Goal: Information Seeking & Learning: Learn about a topic

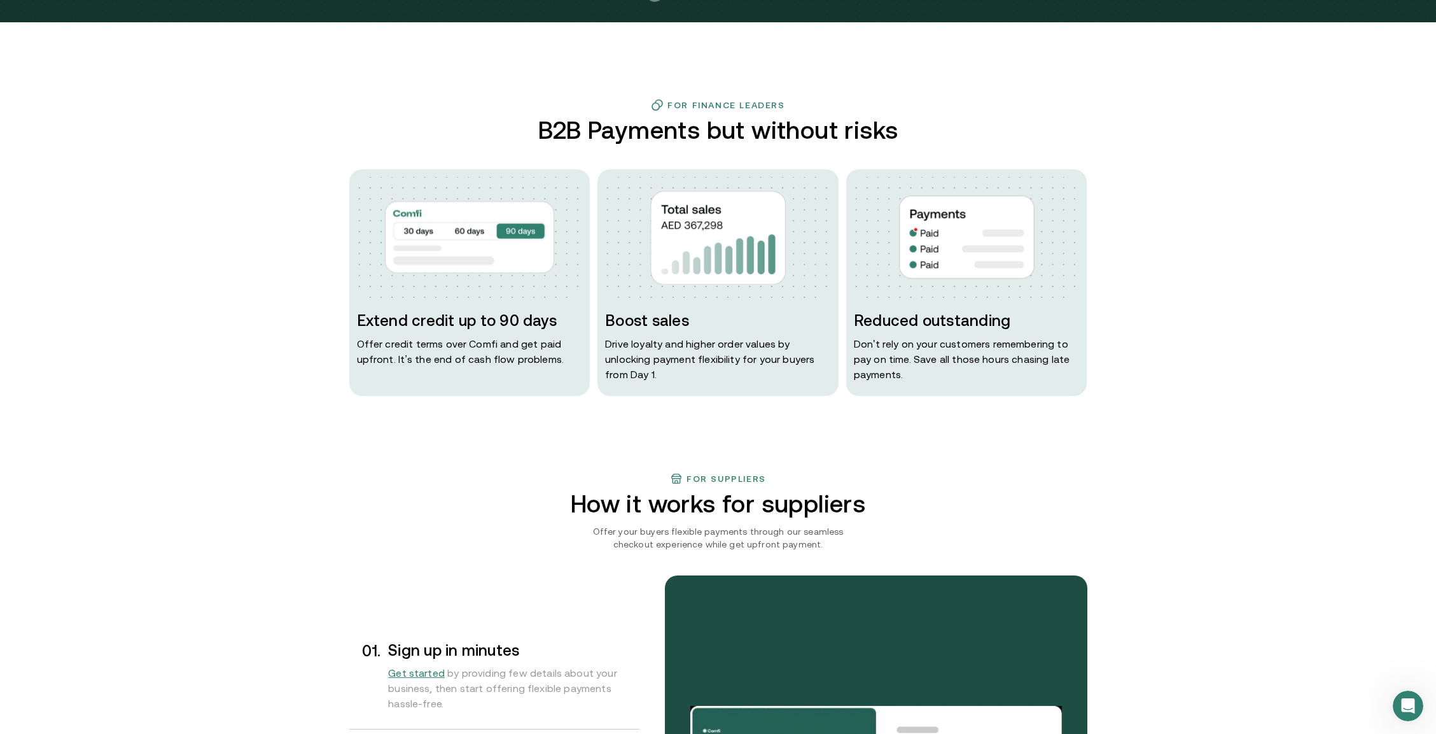
scroll to position [721, 0]
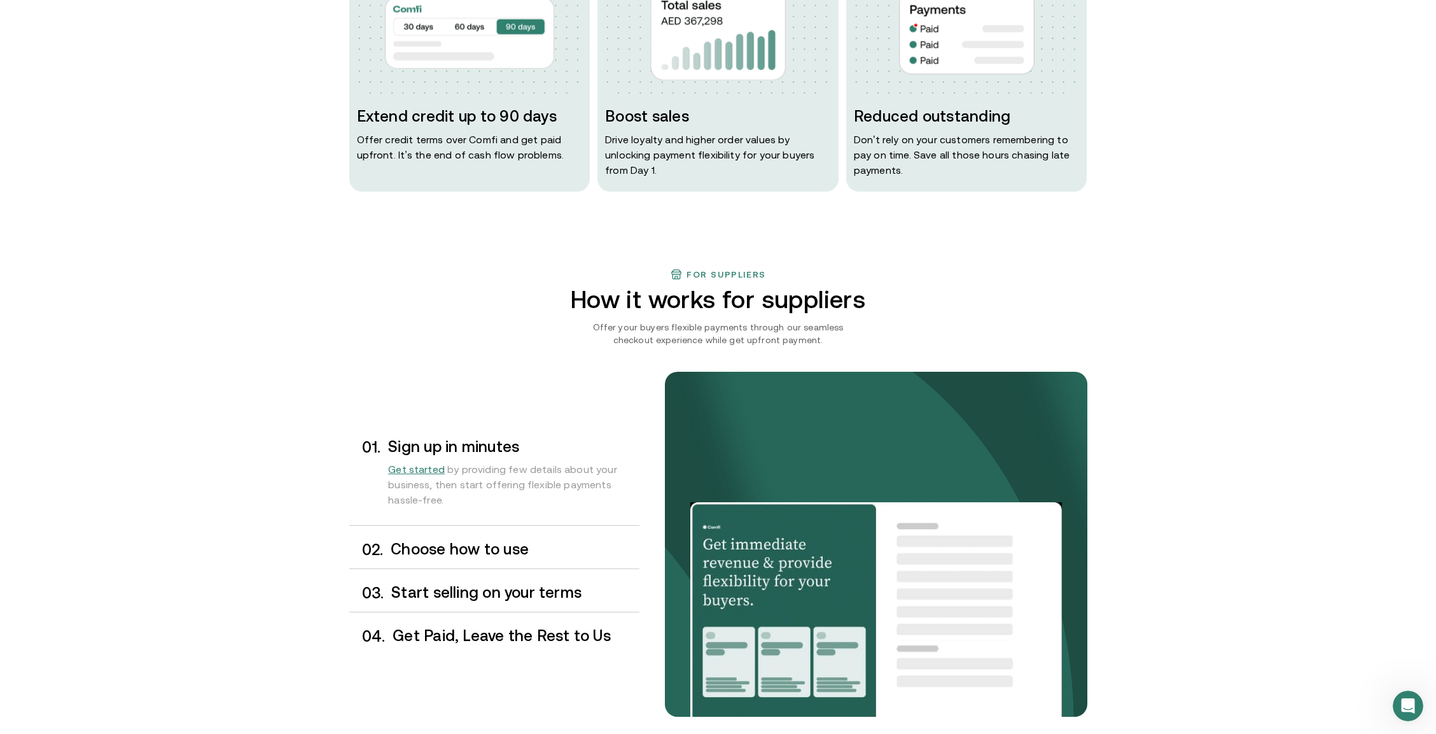
click at [474, 544] on h3 "Choose how to use" at bounding box center [515, 549] width 248 height 17
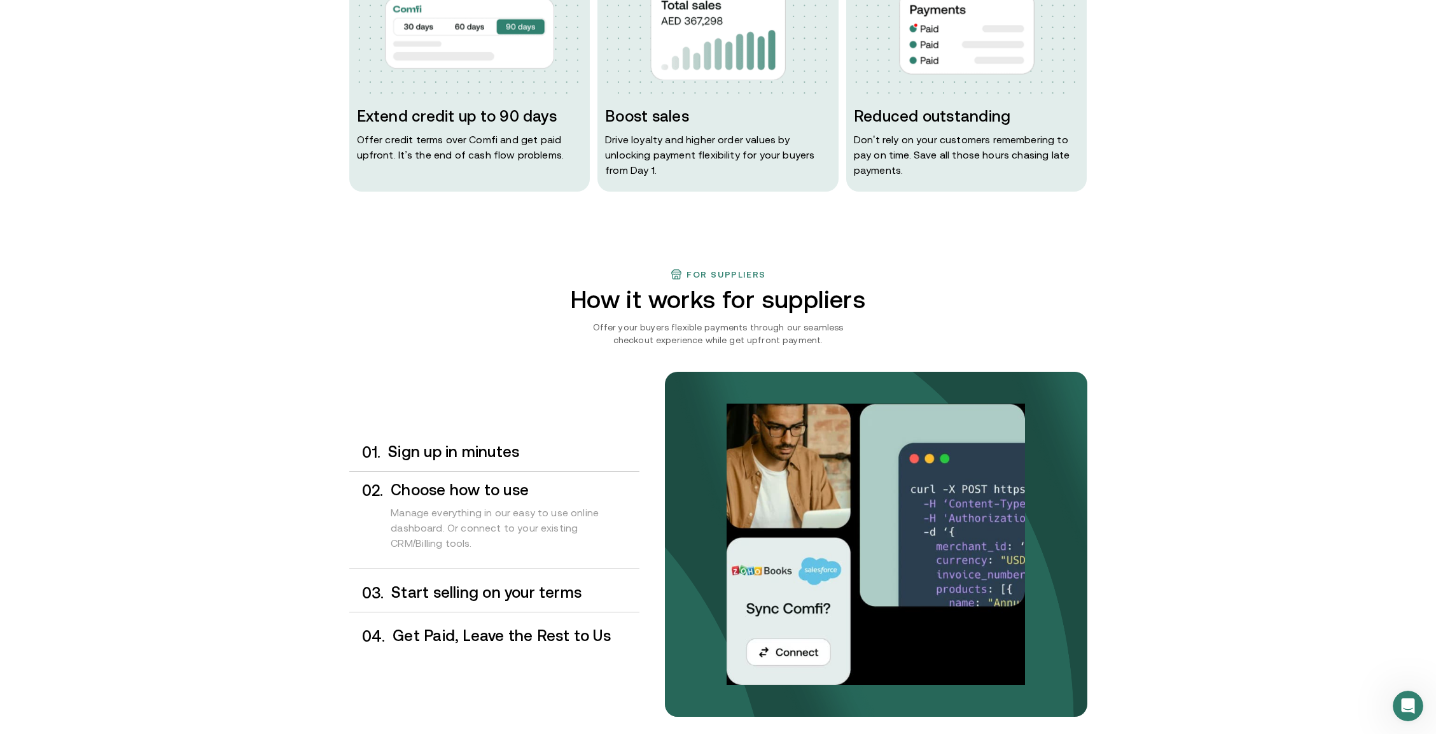
click at [531, 596] on h3 "Start selling on your terms" at bounding box center [515, 592] width 248 height 17
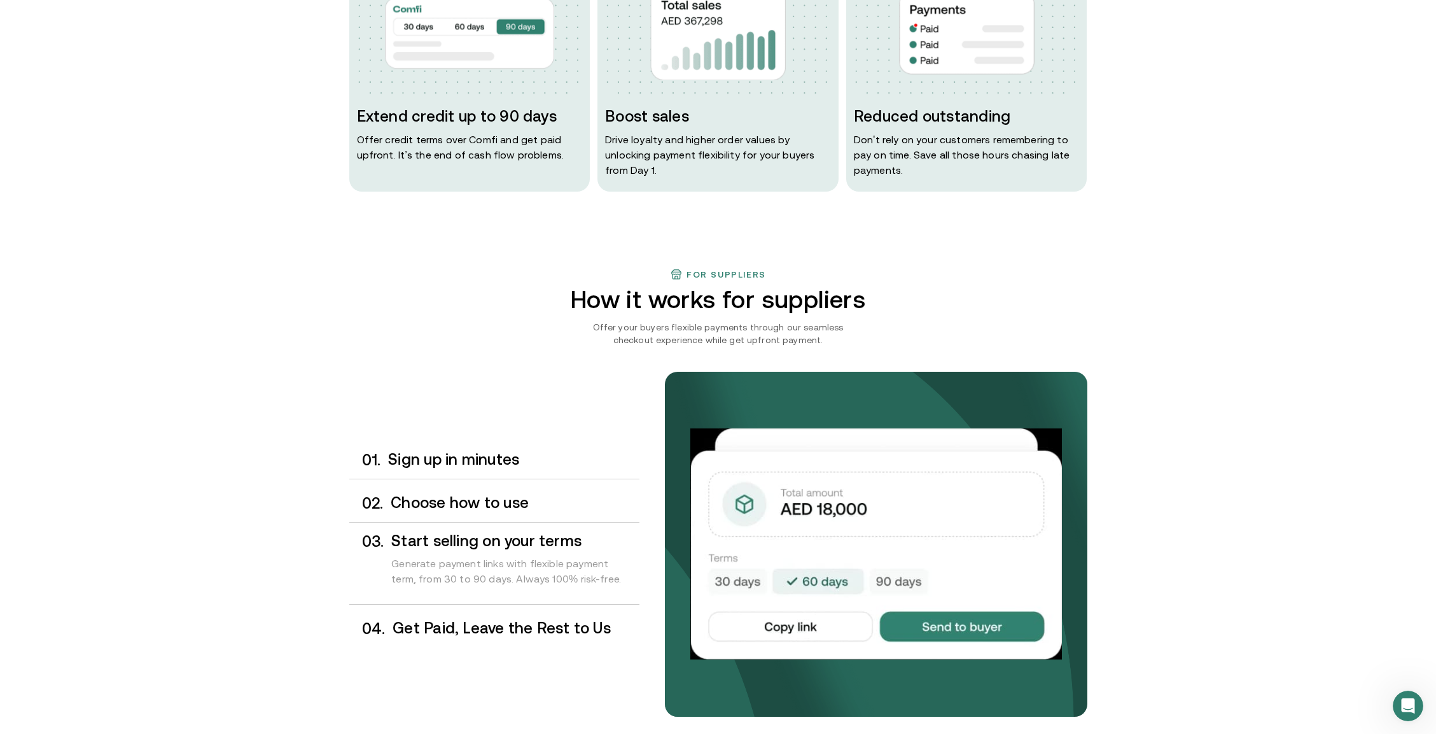
click at [533, 624] on h3 "Get Paid, Leave the Rest to Us" at bounding box center [516, 628] width 246 height 17
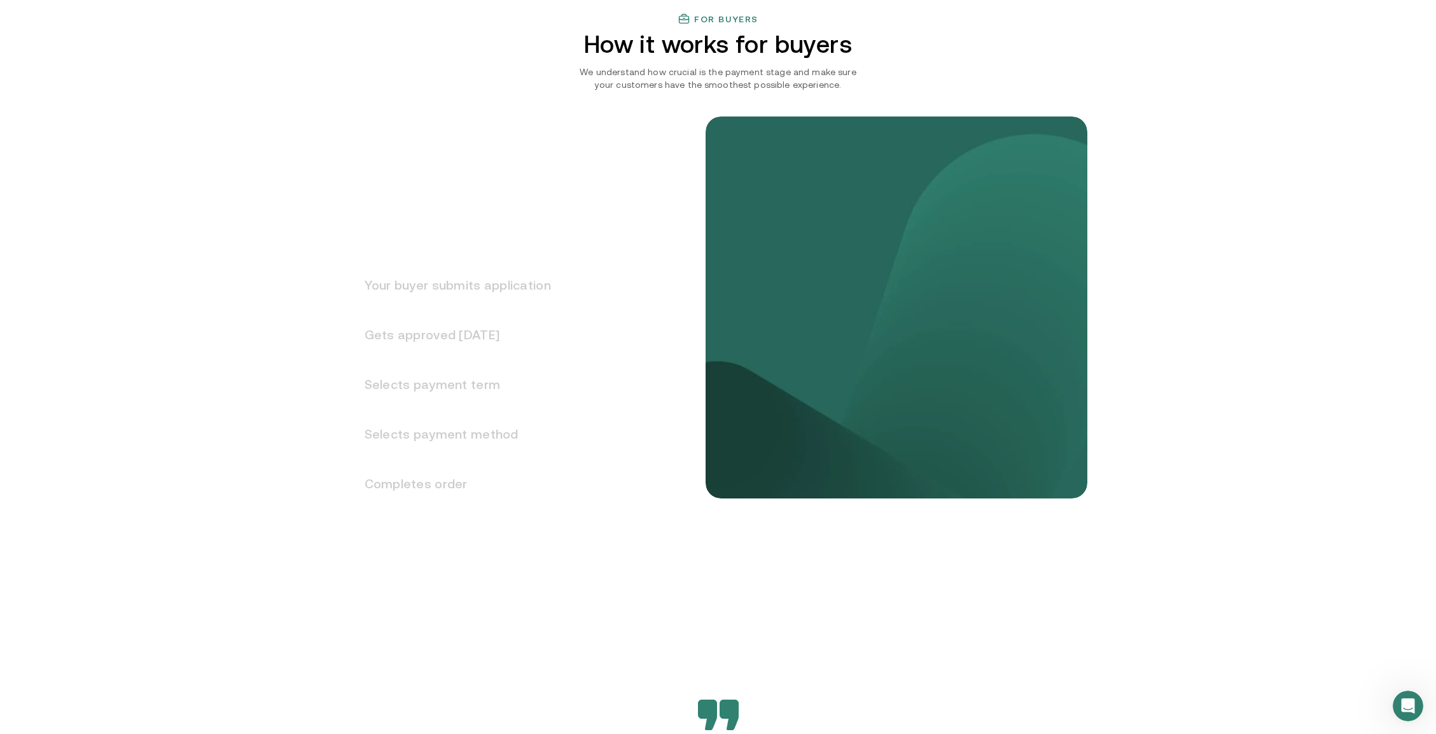
scroll to position [1371, 0]
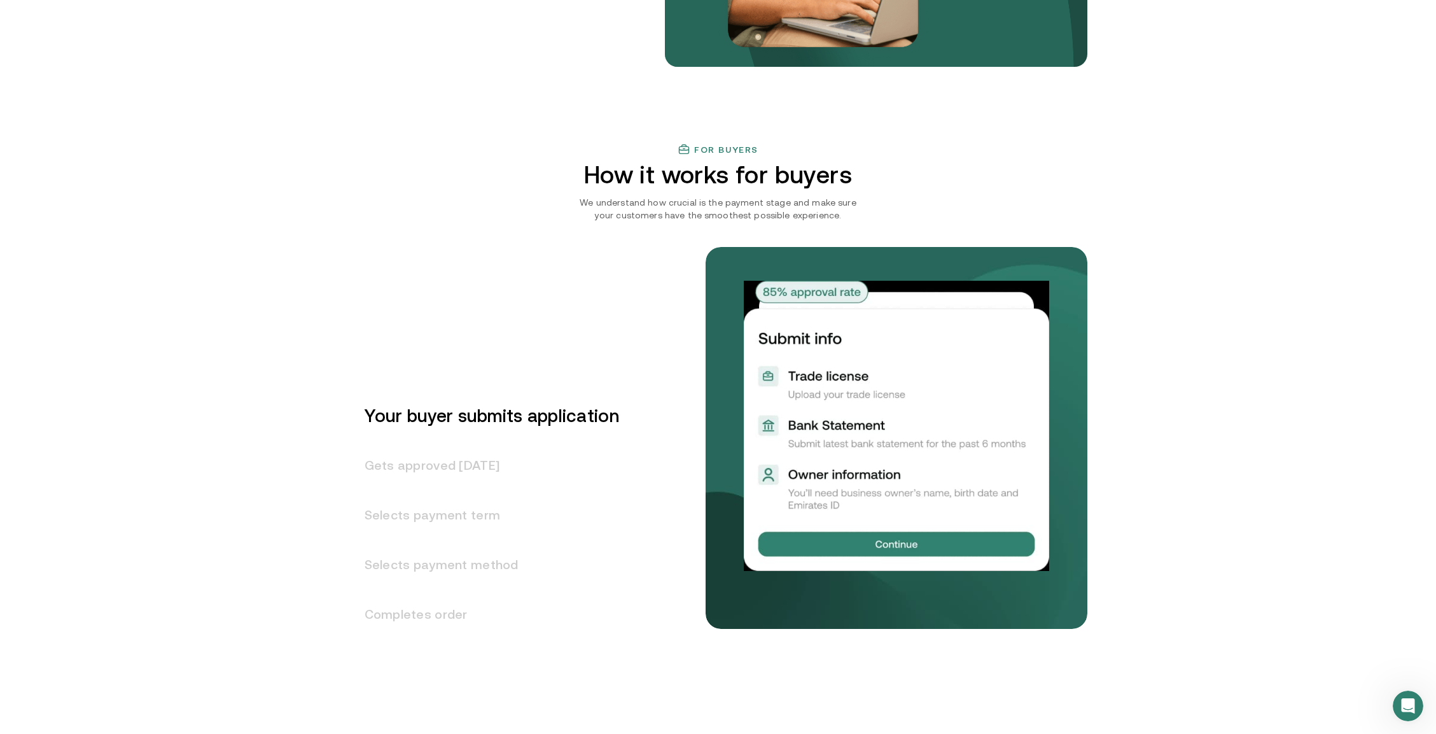
click at [447, 462] on h3 "Gets approved in 1 day" at bounding box center [484, 465] width 270 height 50
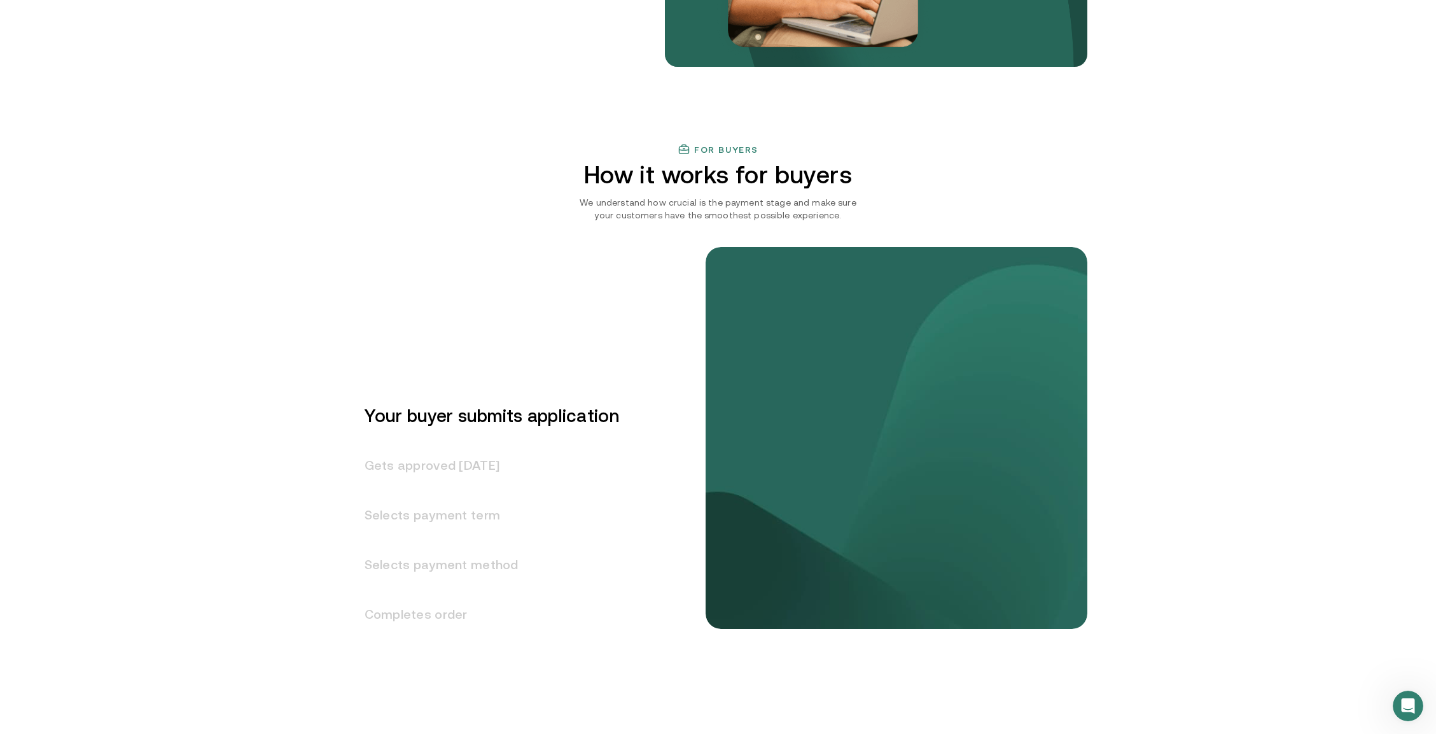
scroll to position [1470, 0]
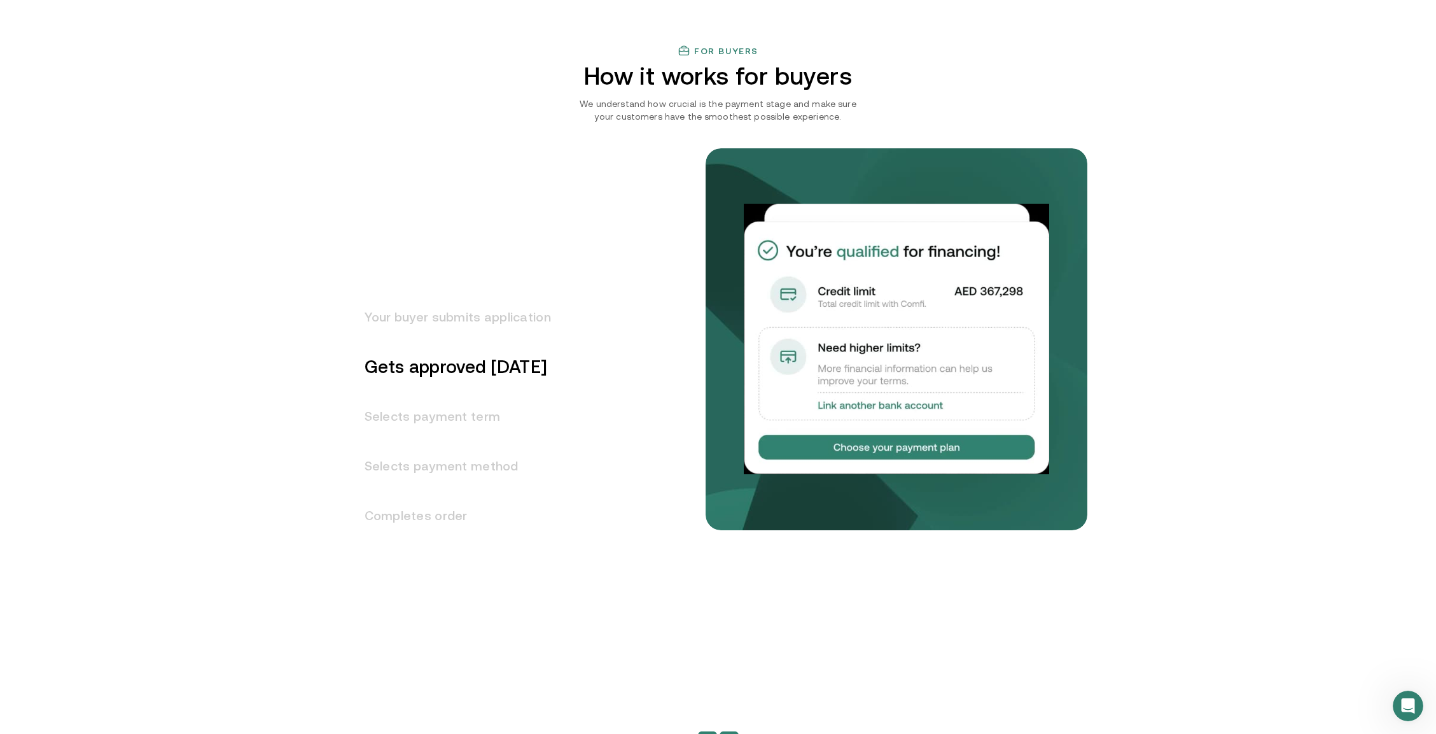
click at [474, 304] on h3 "Your buyer submits application" at bounding box center [450, 317] width 202 height 50
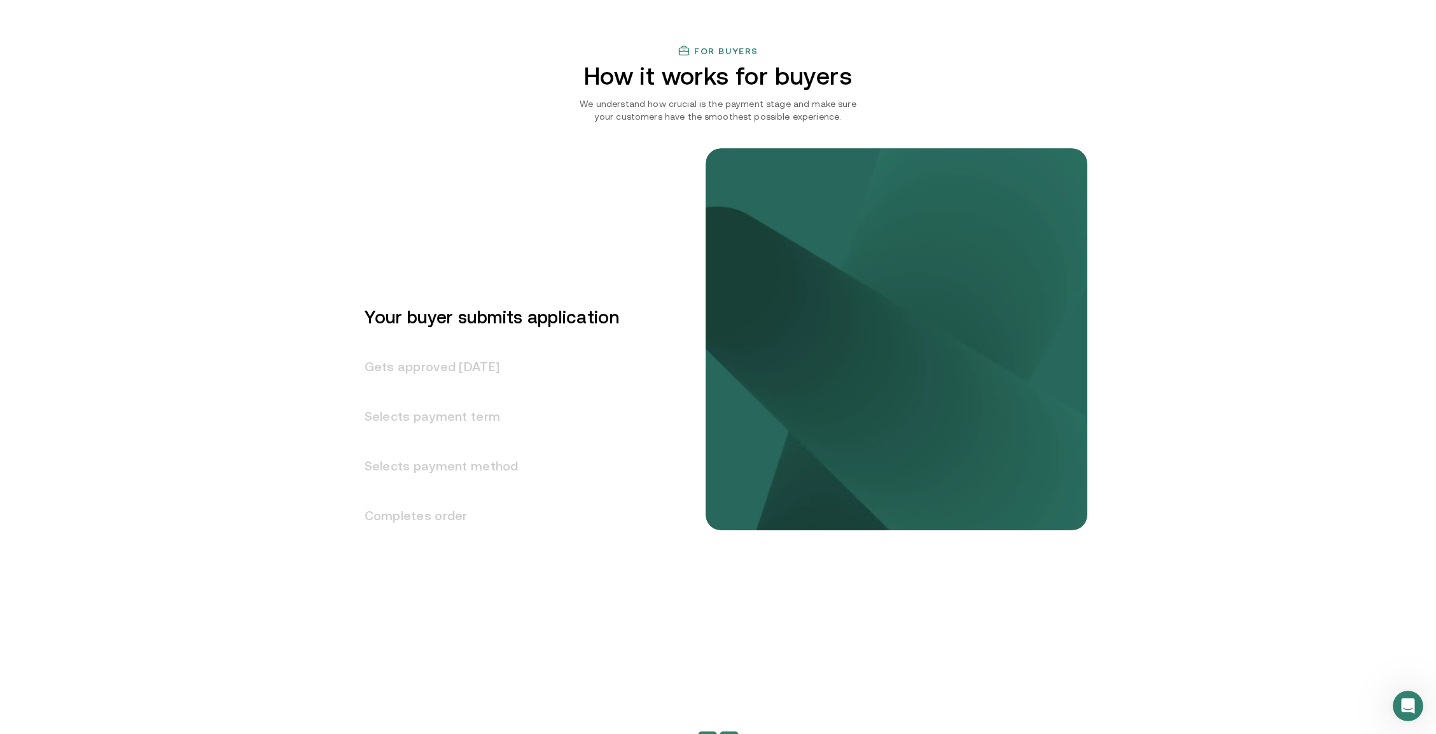
scroll to position [1420, 0]
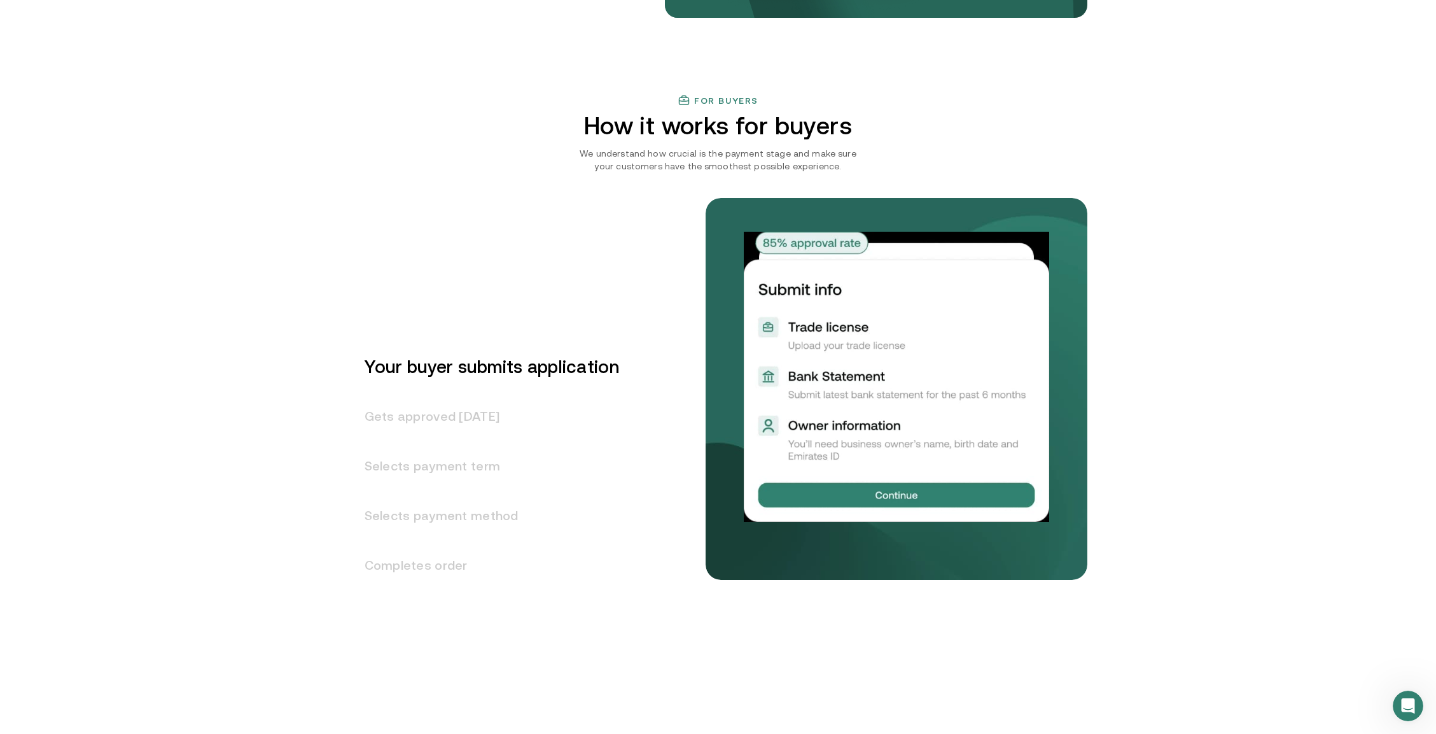
click at [463, 472] on h3 "Selects payment term" at bounding box center [484, 466] width 270 height 50
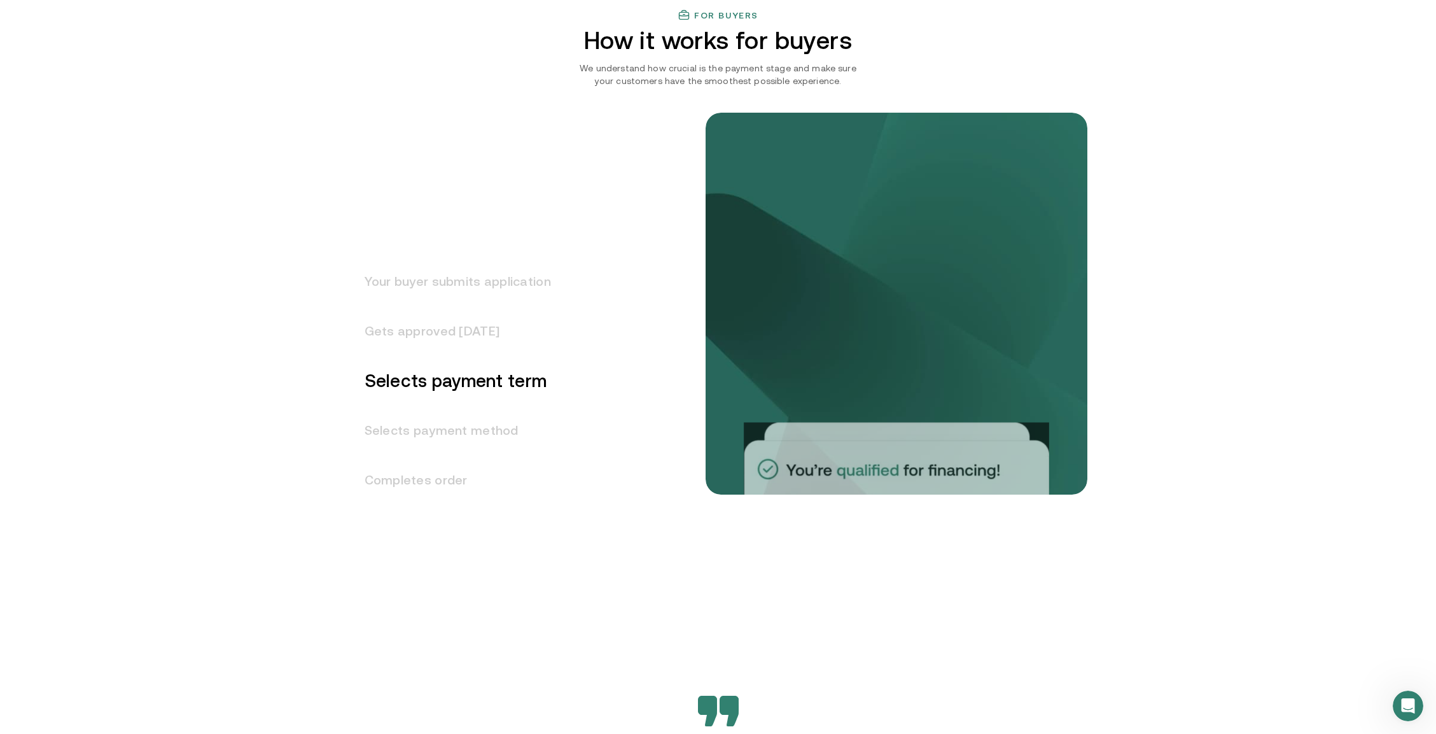
scroll to position [1519, 0]
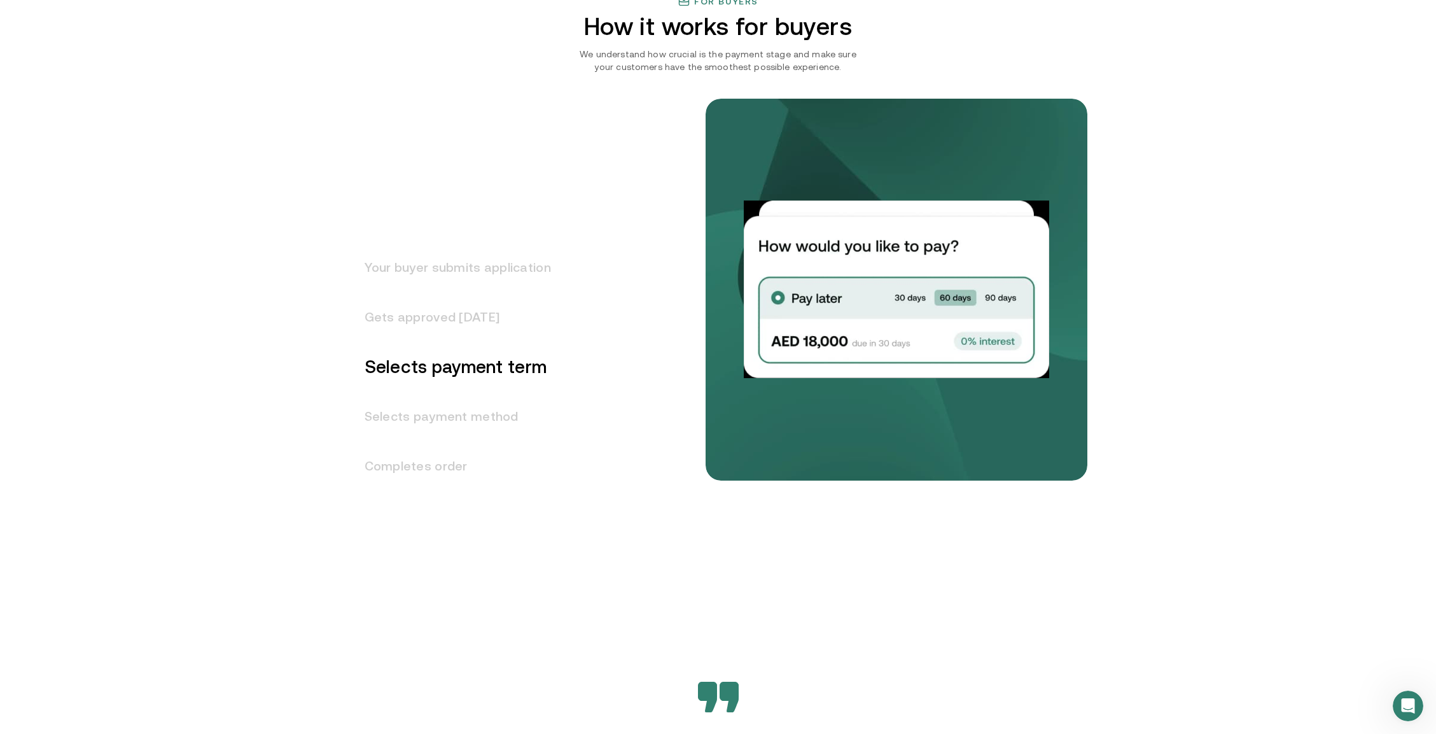
click at [482, 414] on h3 "Selects payment method" at bounding box center [450, 416] width 202 height 50
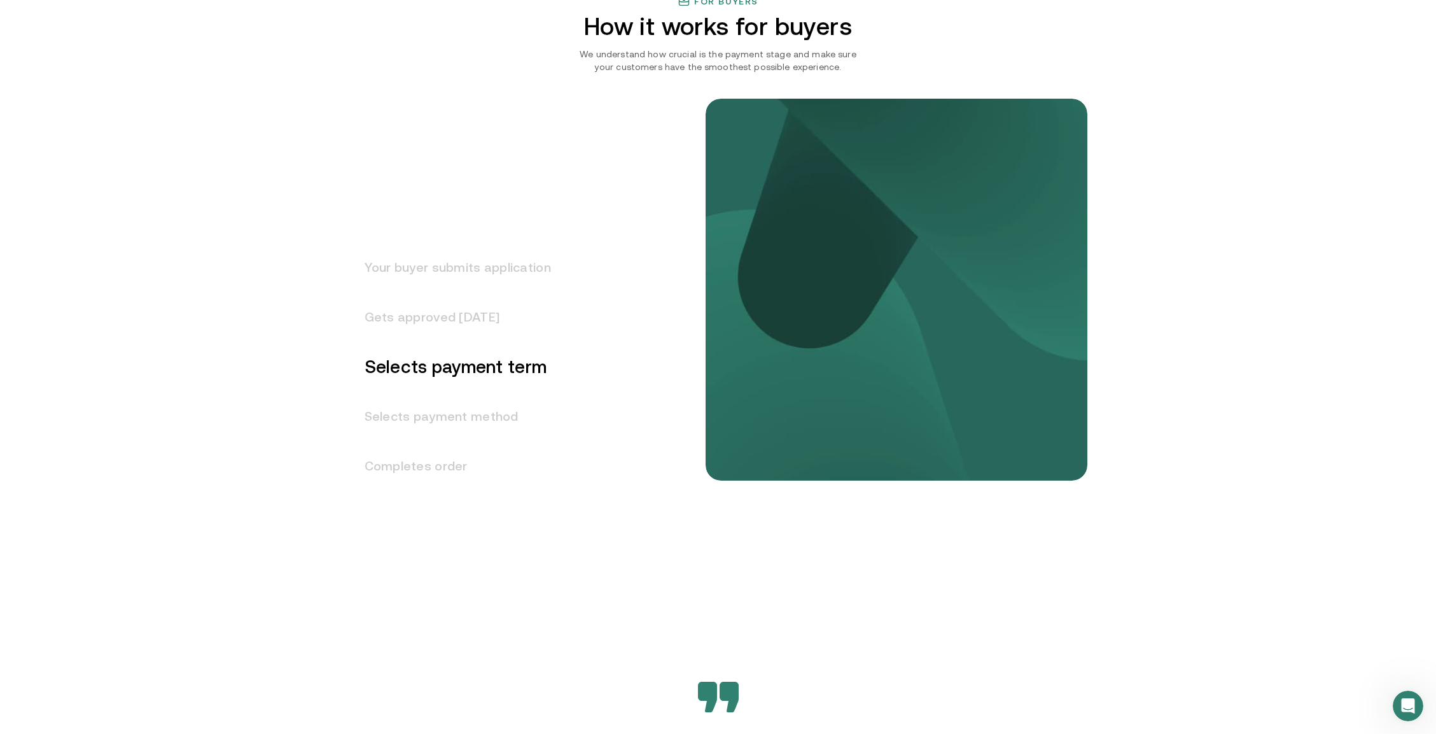
scroll to position [1569, 0]
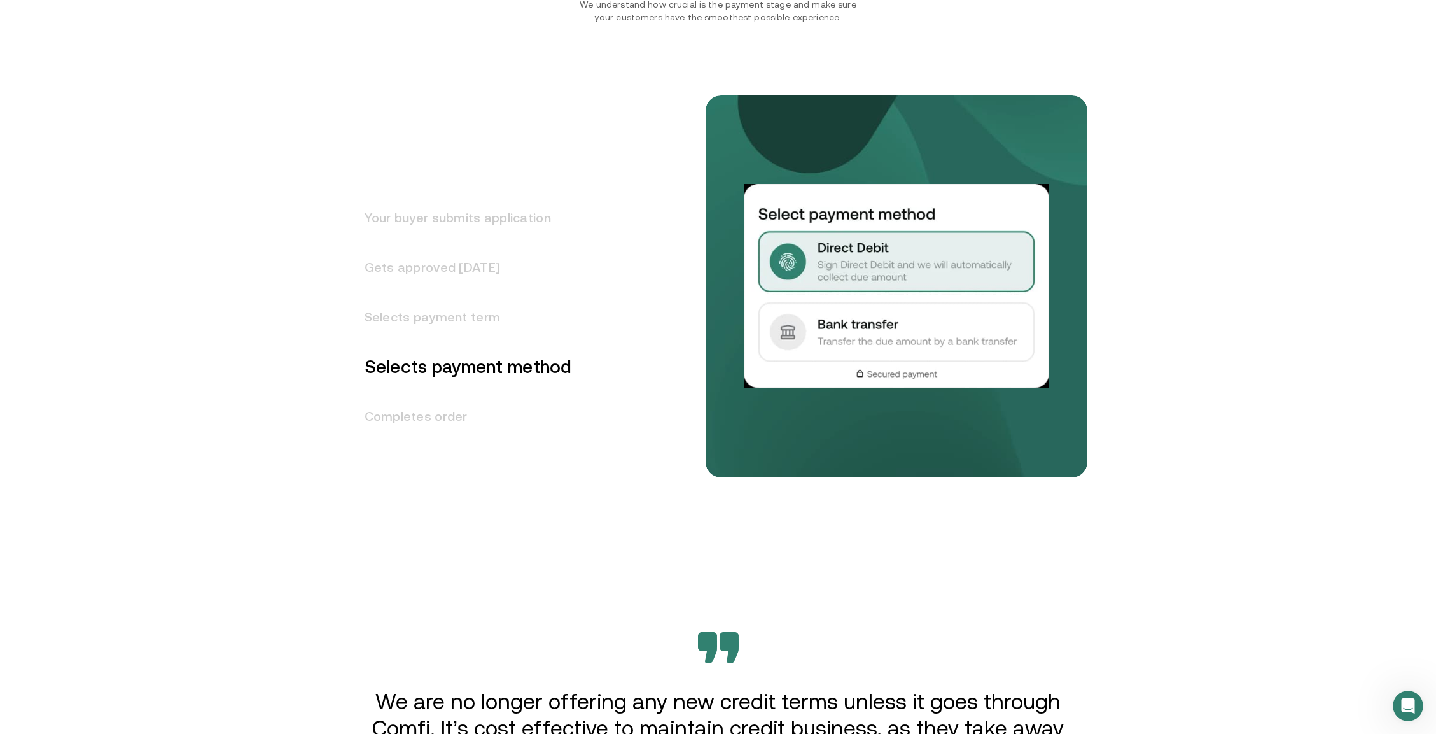
click at [427, 429] on h3 "Completes order" at bounding box center [460, 416] width 223 height 50
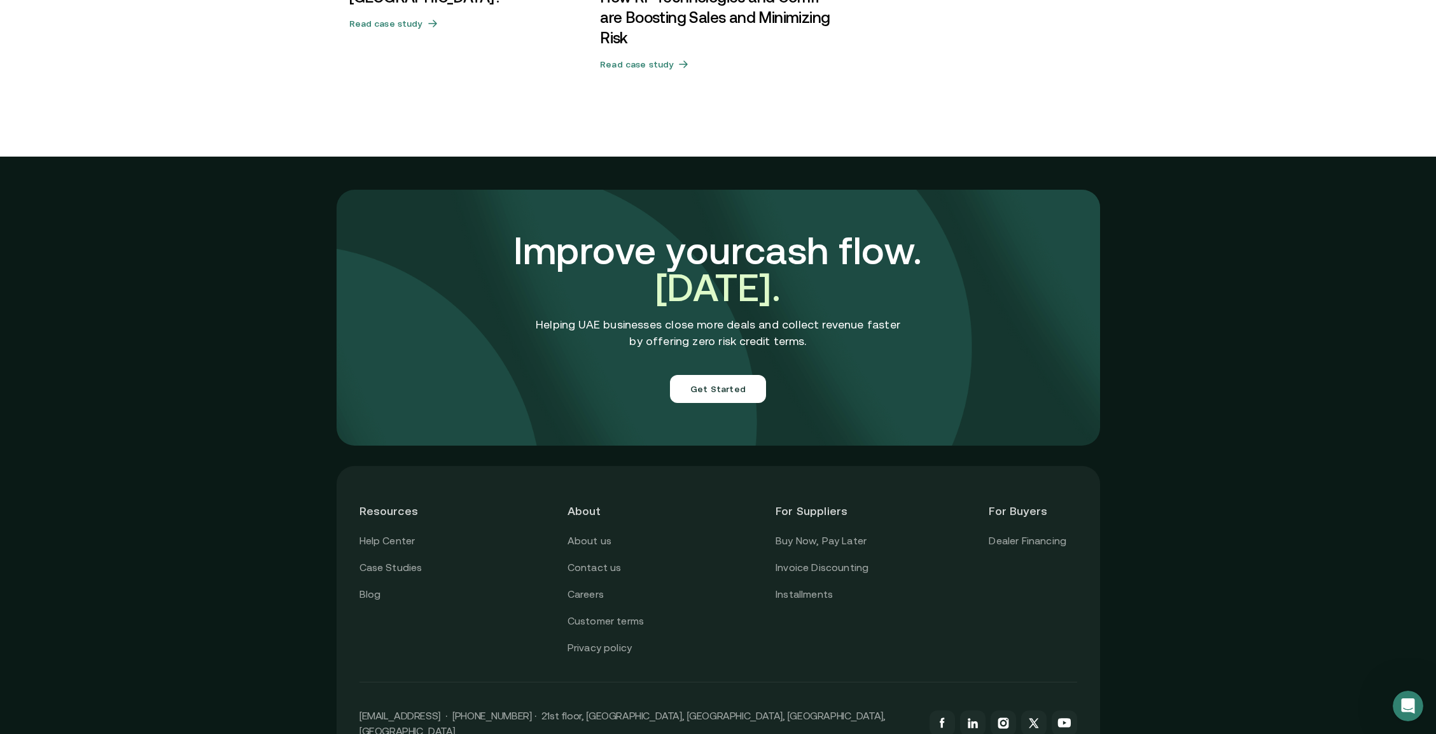
scroll to position [4327, 0]
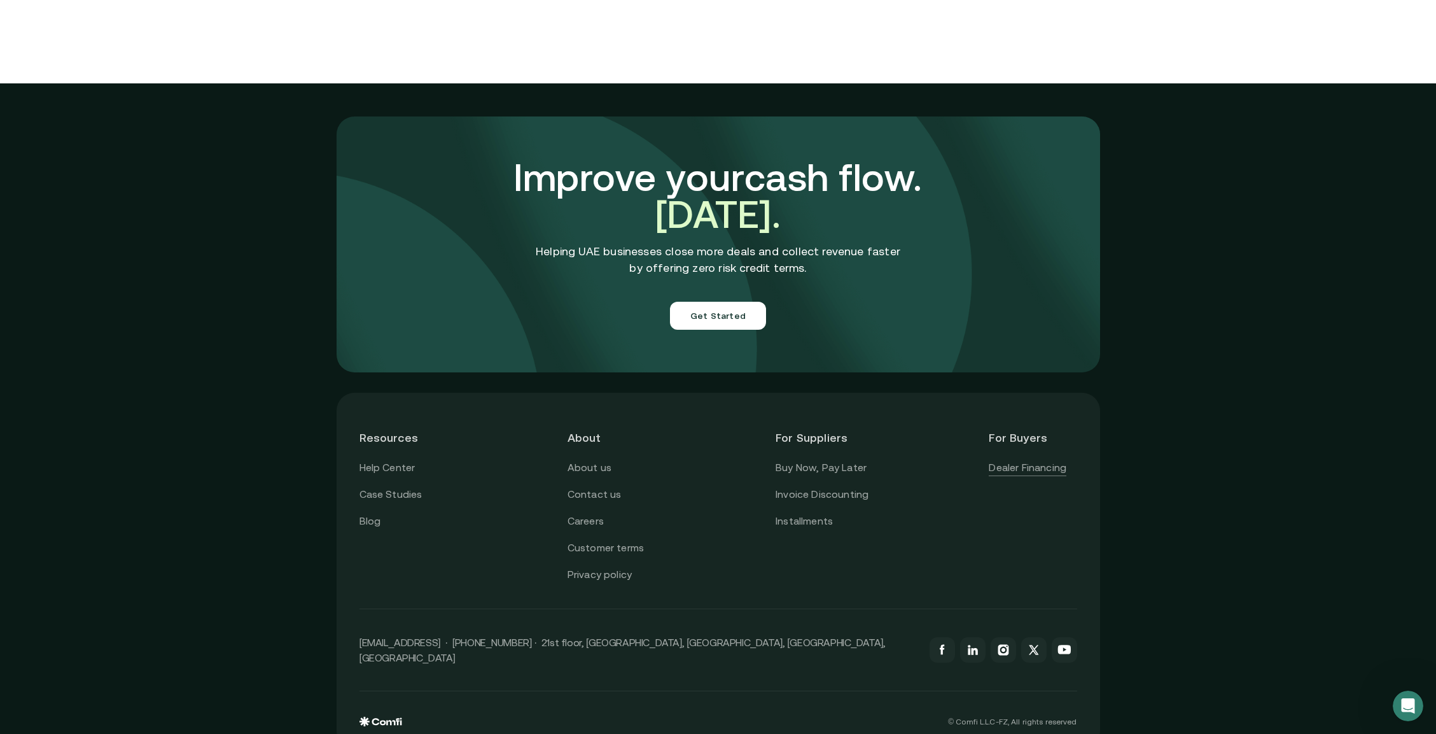
click at [1056, 460] on link "Dealer Financing" at bounding box center [1028, 468] width 78 height 17
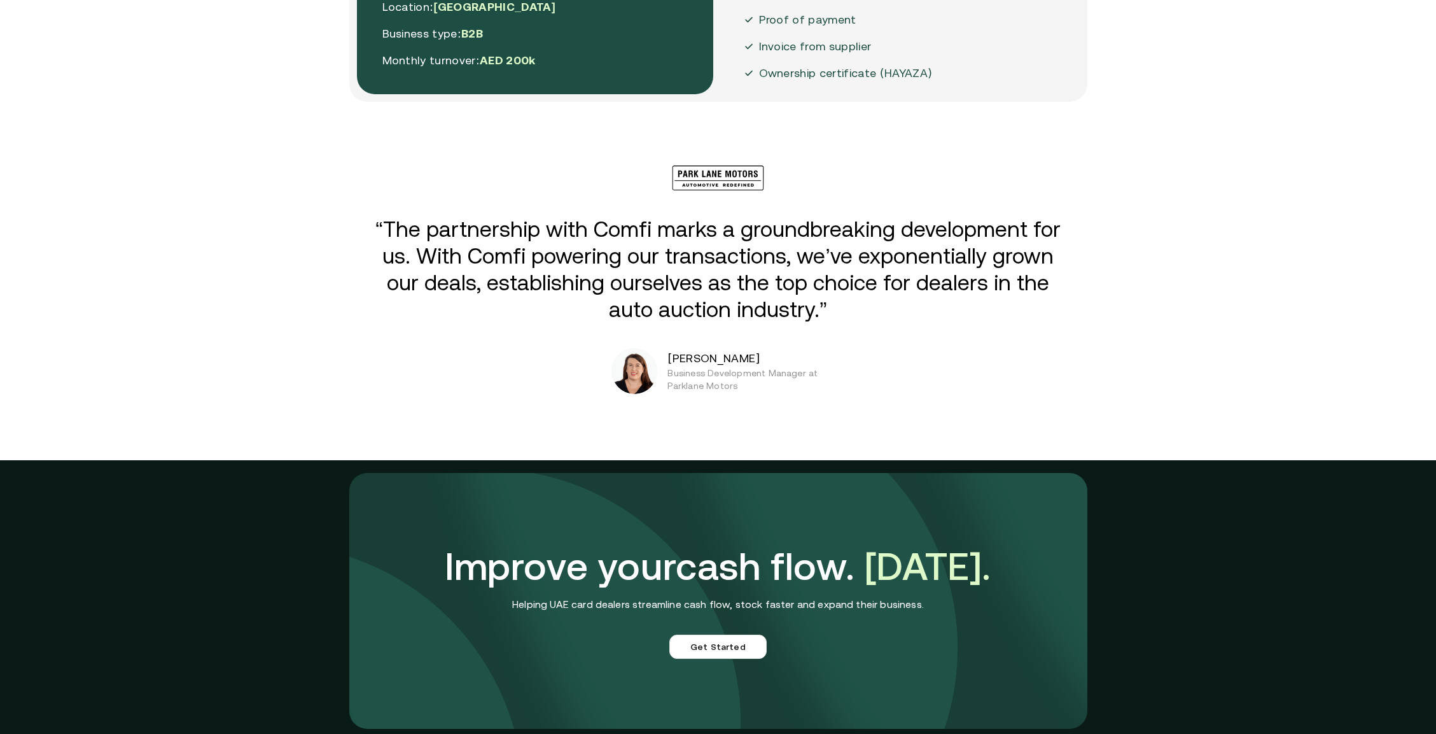
scroll to position [2912, 0]
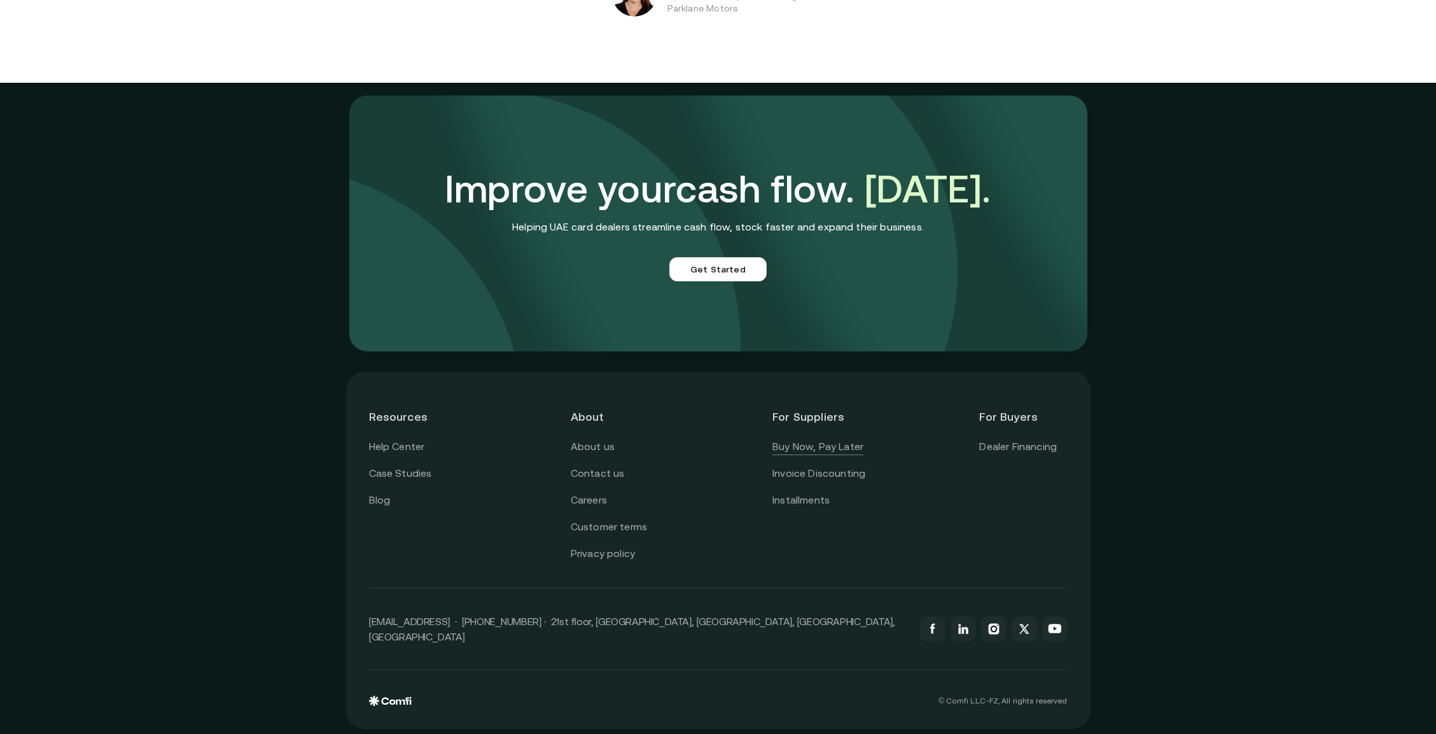
click at [806, 452] on link "Buy Now, Pay Later" at bounding box center [818, 447] width 91 height 17
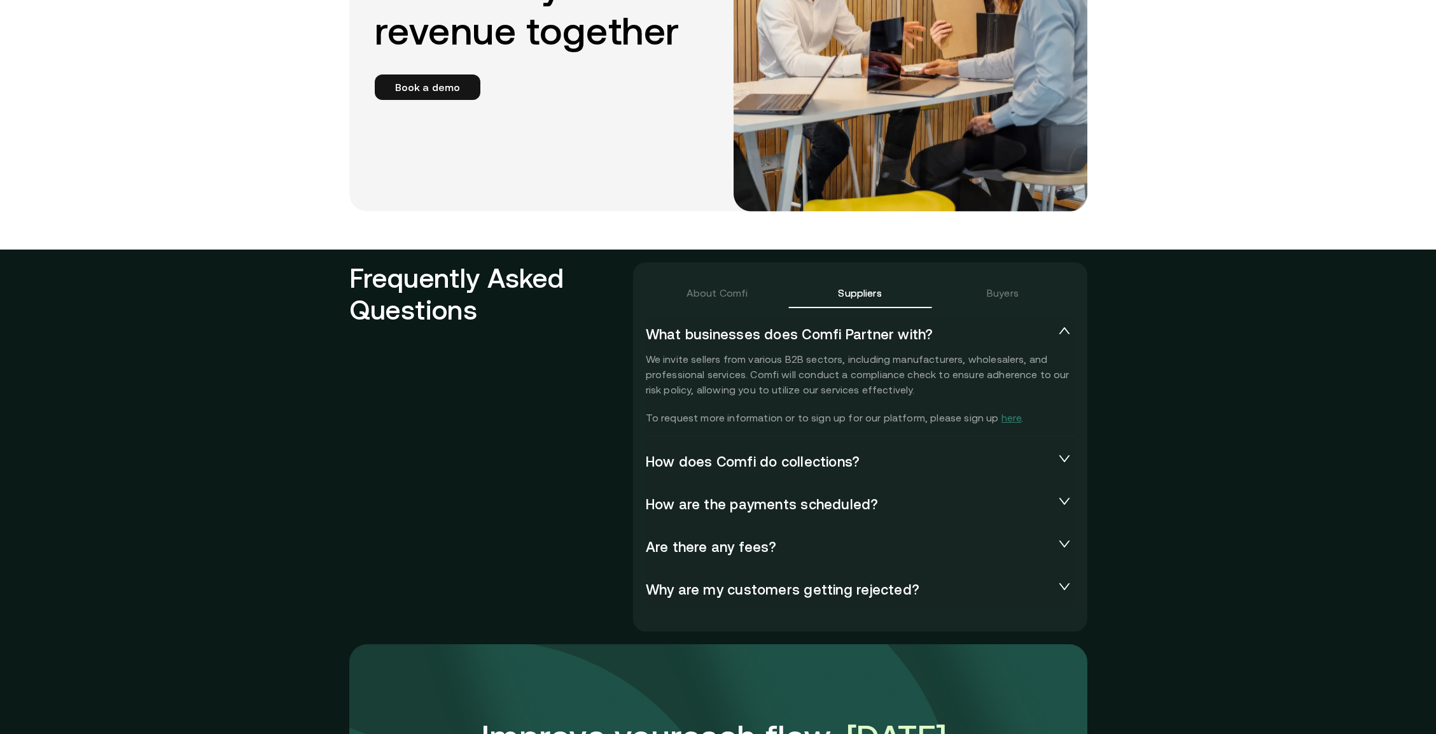
scroll to position [2690, 0]
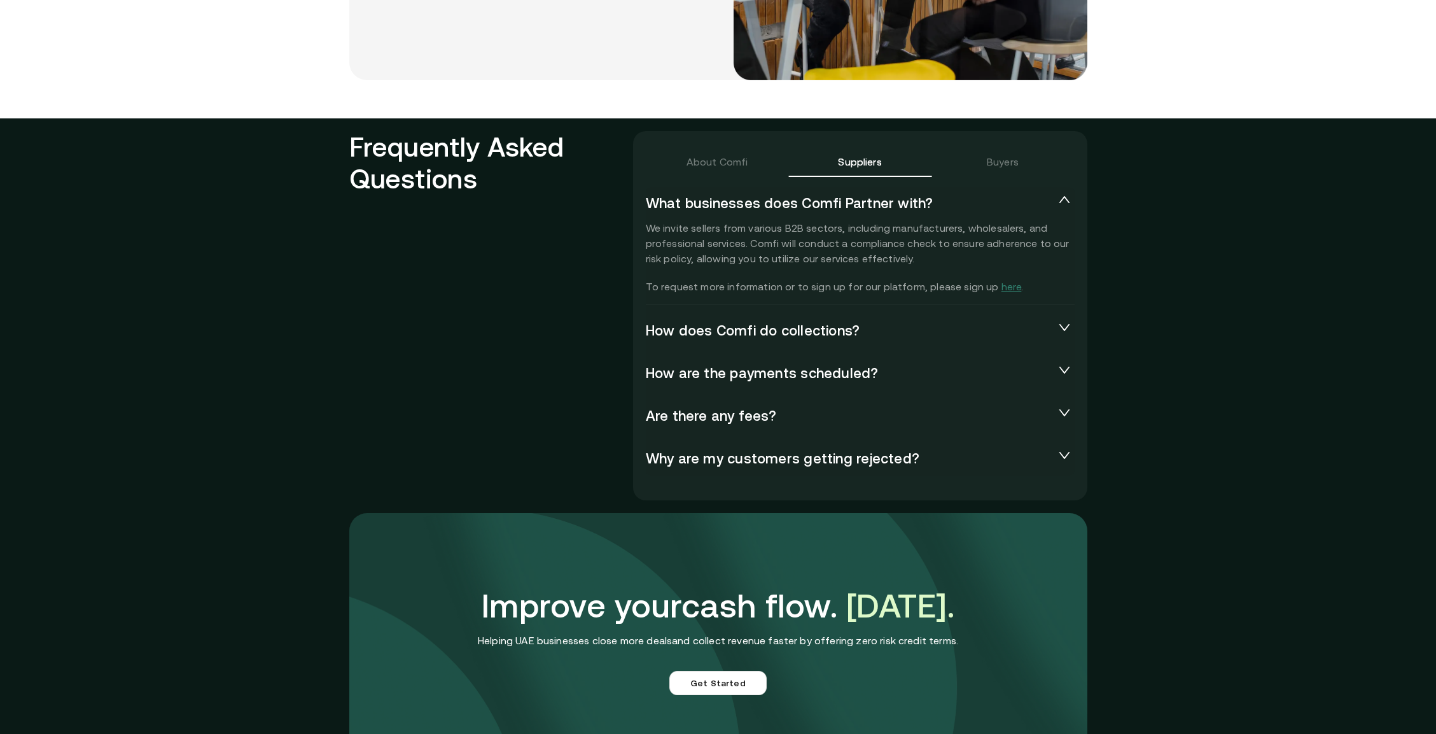
click at [719, 322] on span "How does Comfi do collections?" at bounding box center [850, 331] width 409 height 18
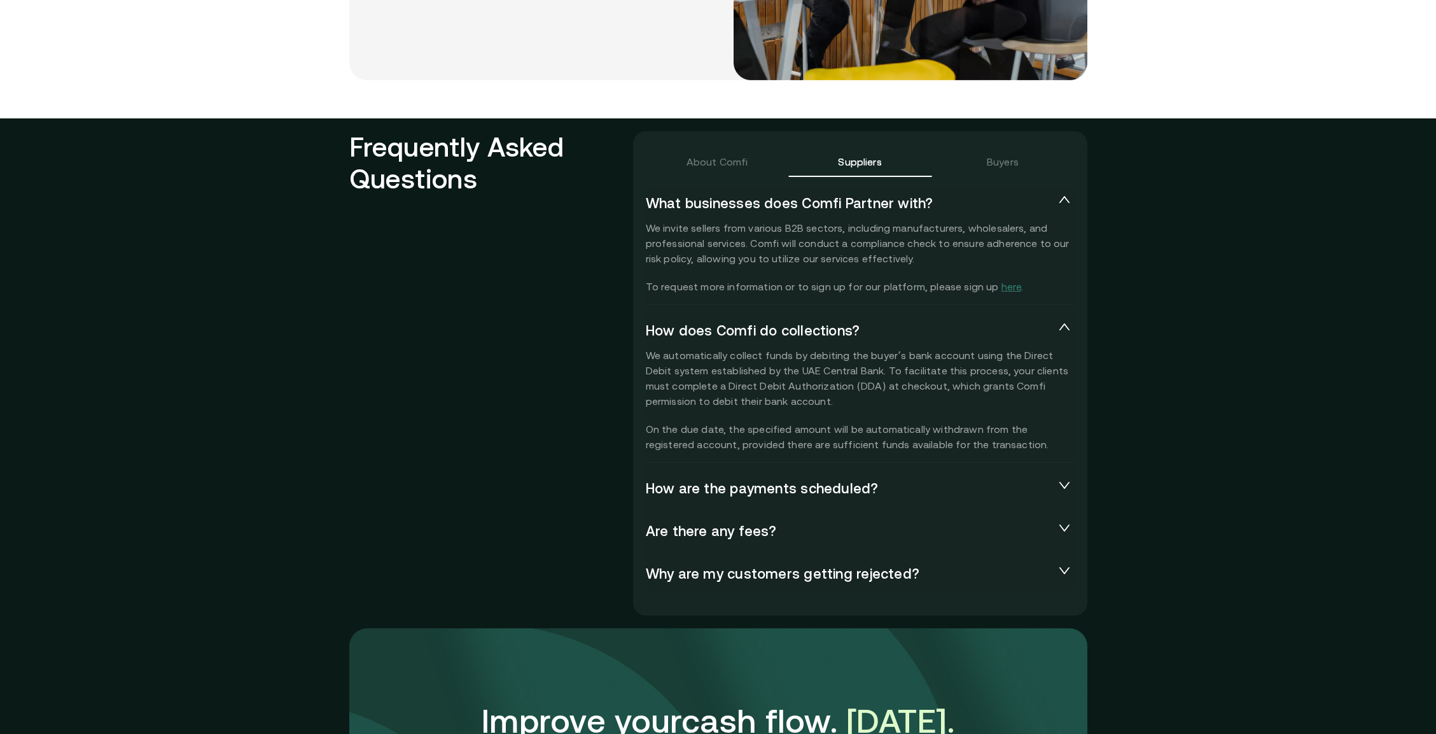
scroll to position [2952, 0]
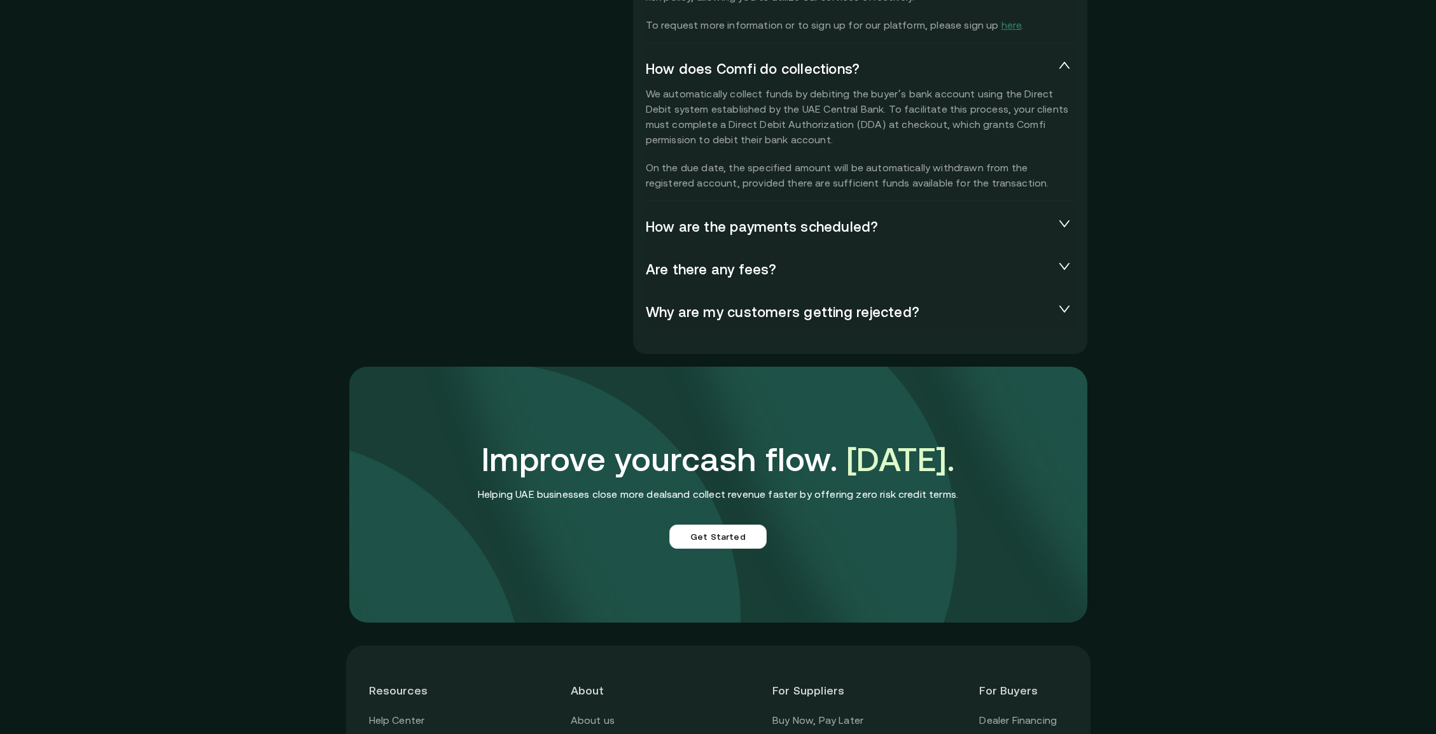
click at [731, 218] on span "How are the payments scheduled?" at bounding box center [850, 227] width 409 height 18
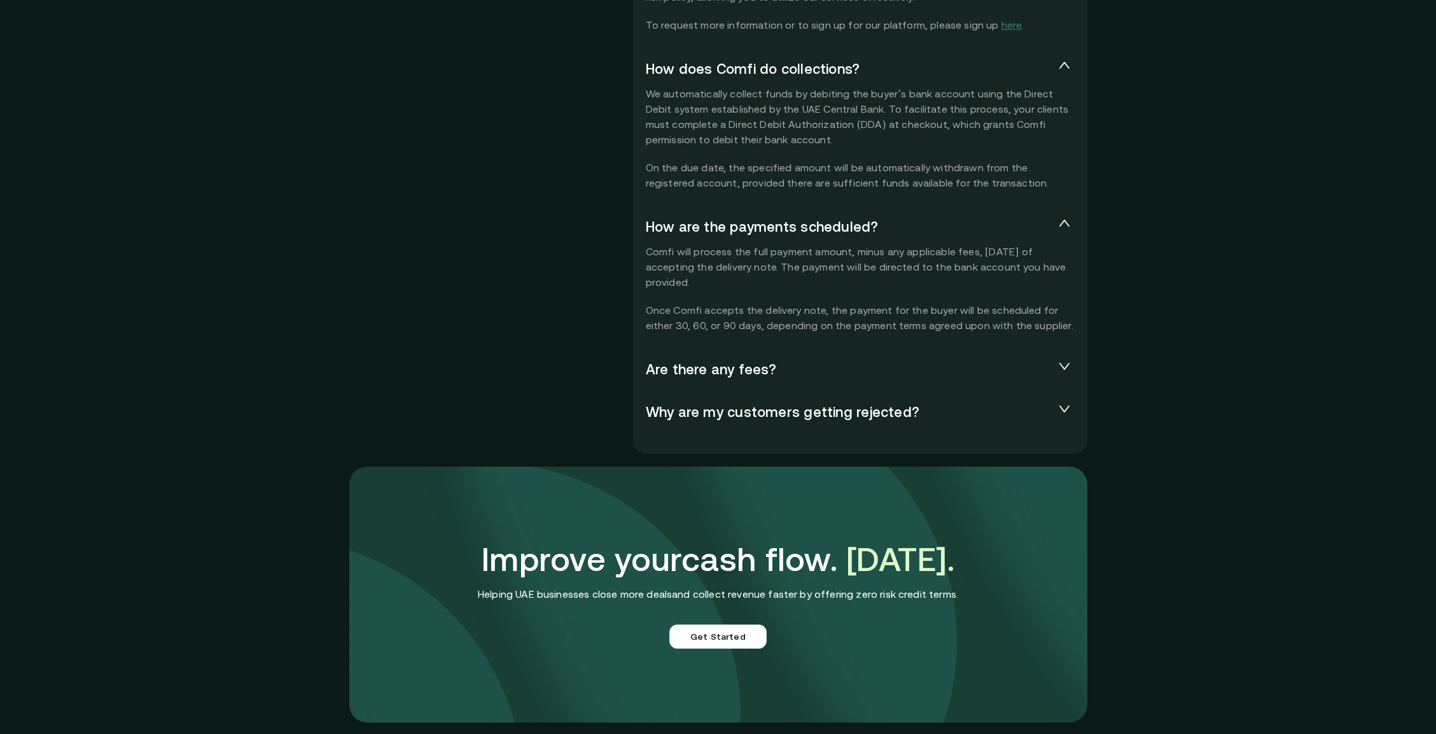
click at [729, 361] on span "Are there any fees?" at bounding box center [850, 370] width 409 height 18
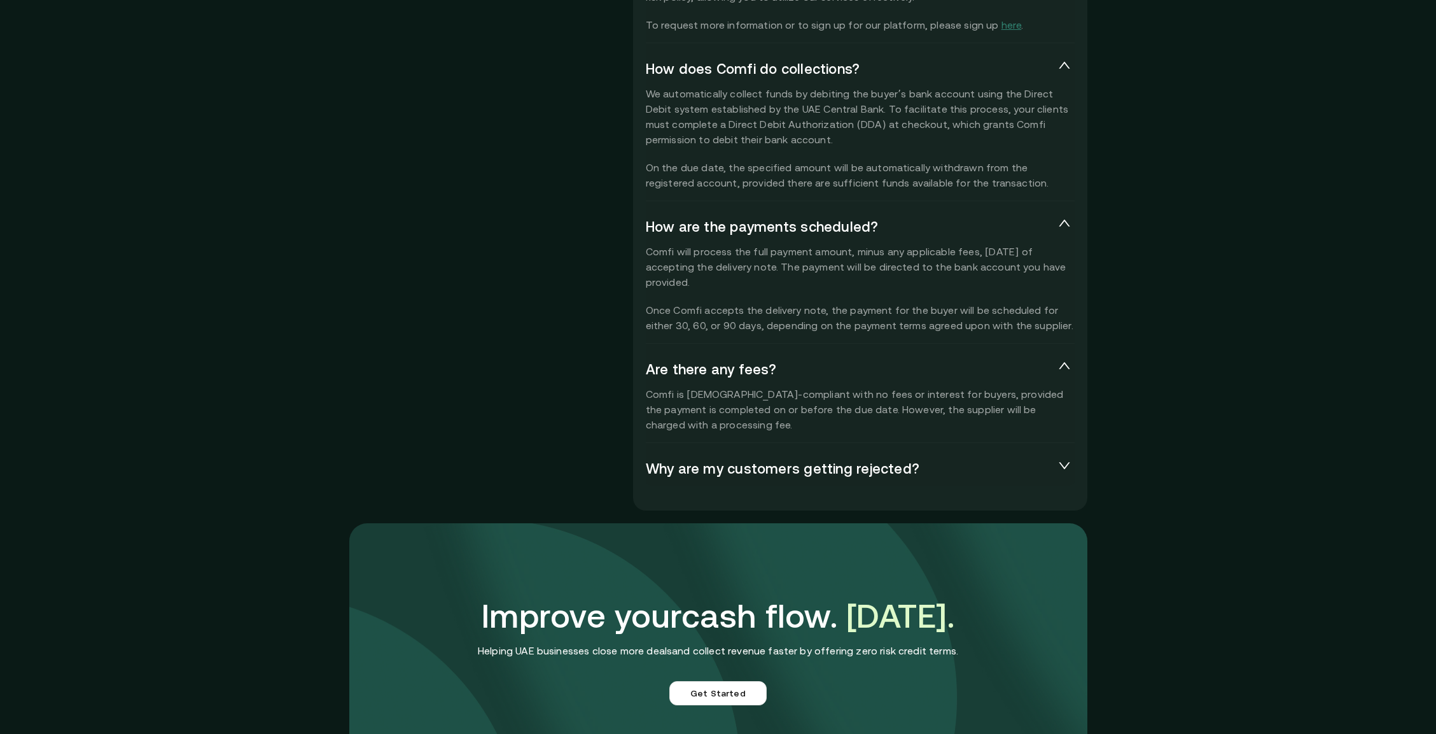
click at [751, 460] on span "Why are my customers getting rejected?" at bounding box center [850, 469] width 409 height 18
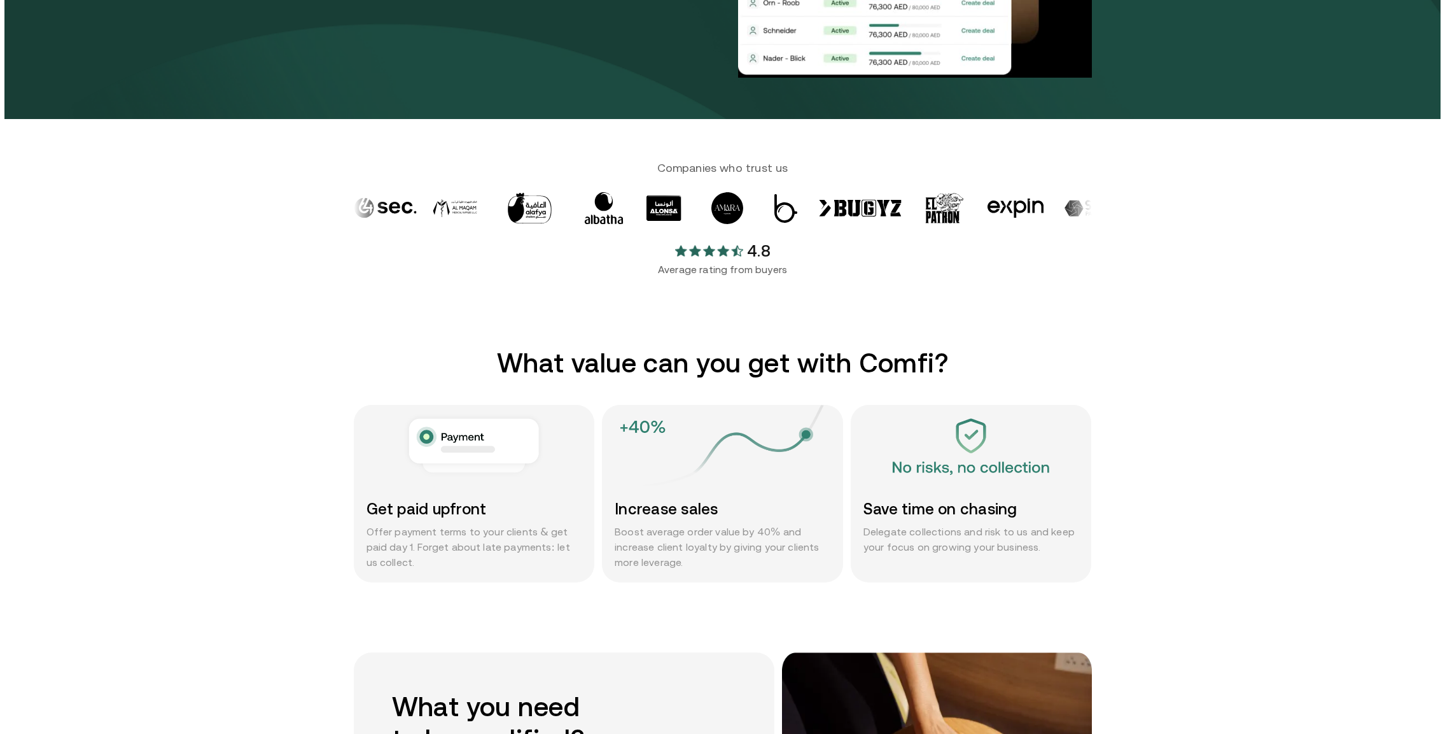
scroll to position [0, 0]
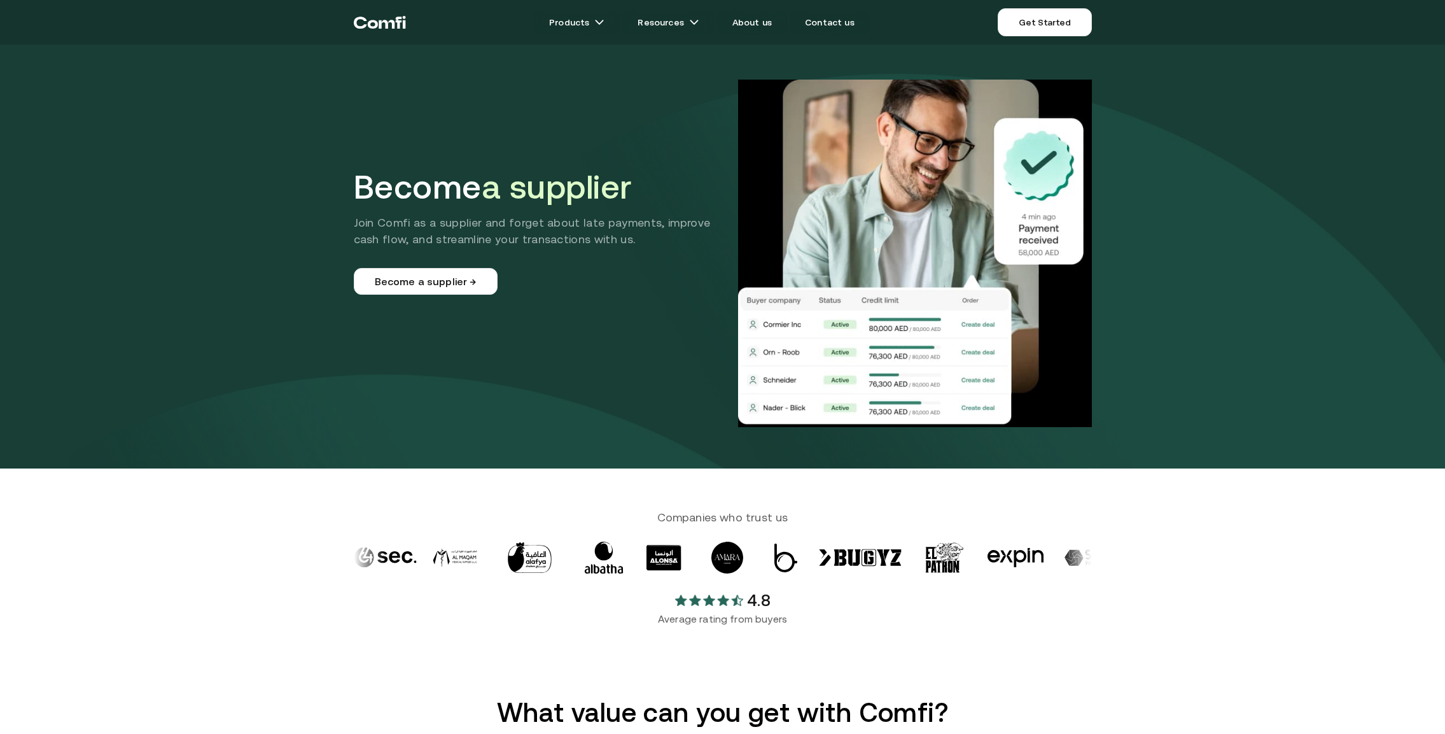
click at [1142, 625] on section "Companies who trust us 4.8 Average rating from buyers" at bounding box center [722, 582] width 1445 height 228
click at [1142, 552] on section "Companies who trust us 4.8 Average rating from buyers" at bounding box center [722, 582] width 1445 height 228
drag, startPoint x: 1217, startPoint y: 22, endPoint x: 1144, endPoint y: 18, distance: 73.3
click at [1145, 19] on div "Products Resources About us Contact us Get Started Products Resources About us …" at bounding box center [722, 22] width 1445 height 45
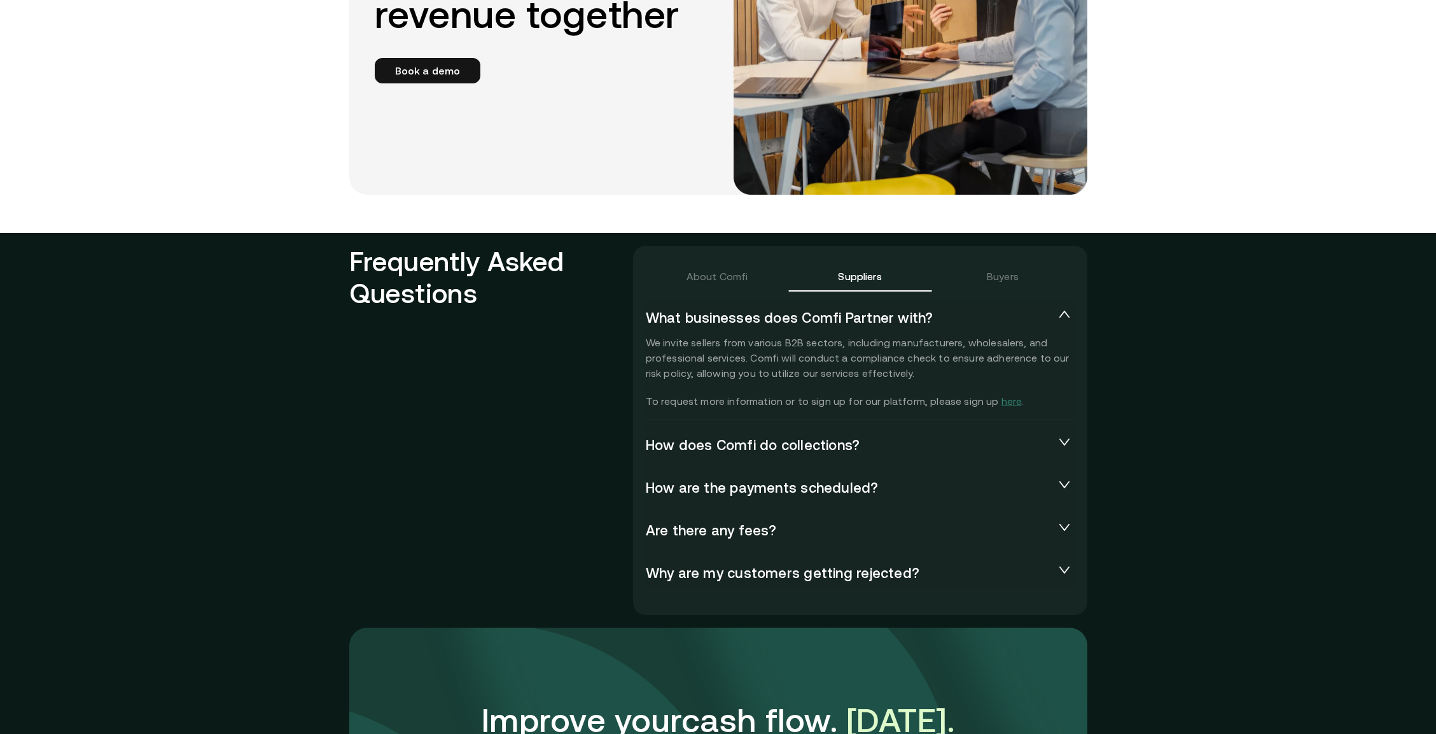
scroll to position [3105, 0]
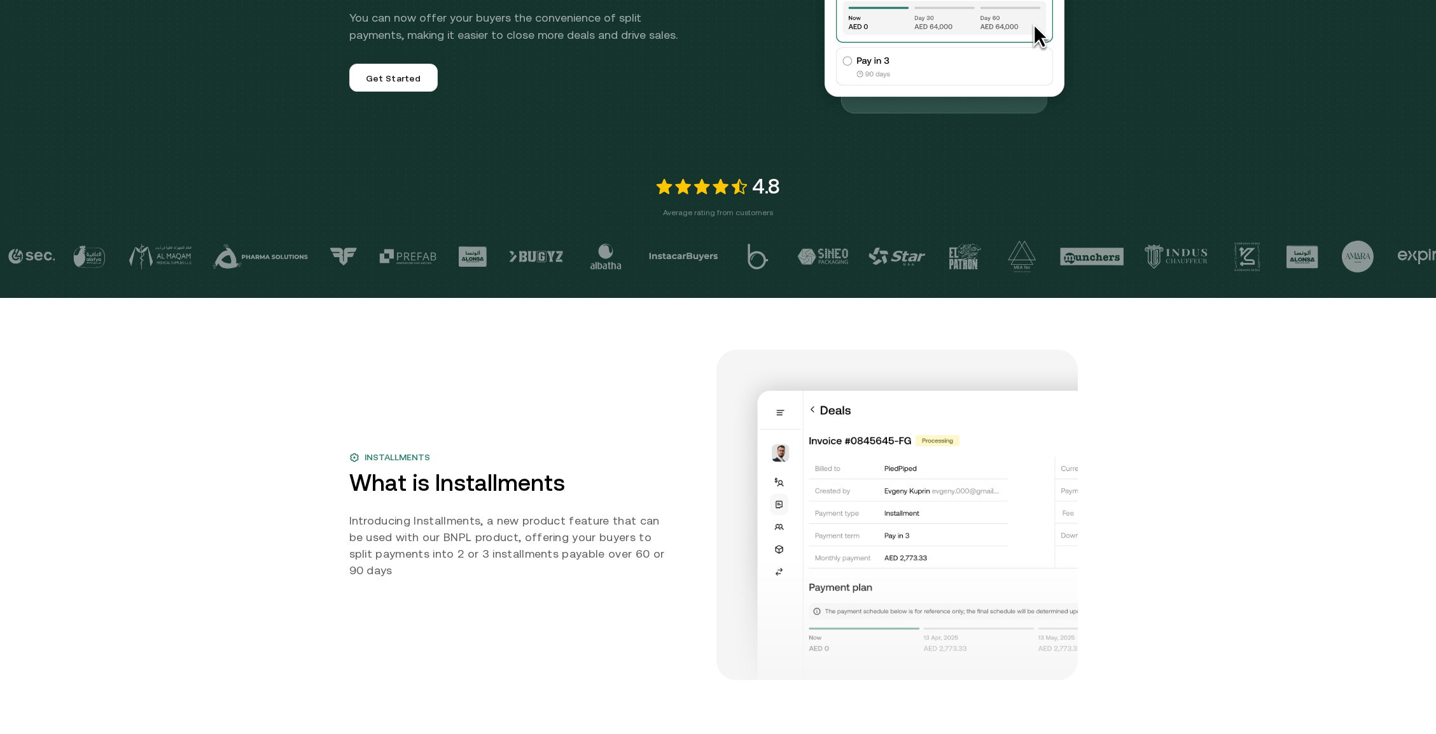
scroll to position [320, 0]
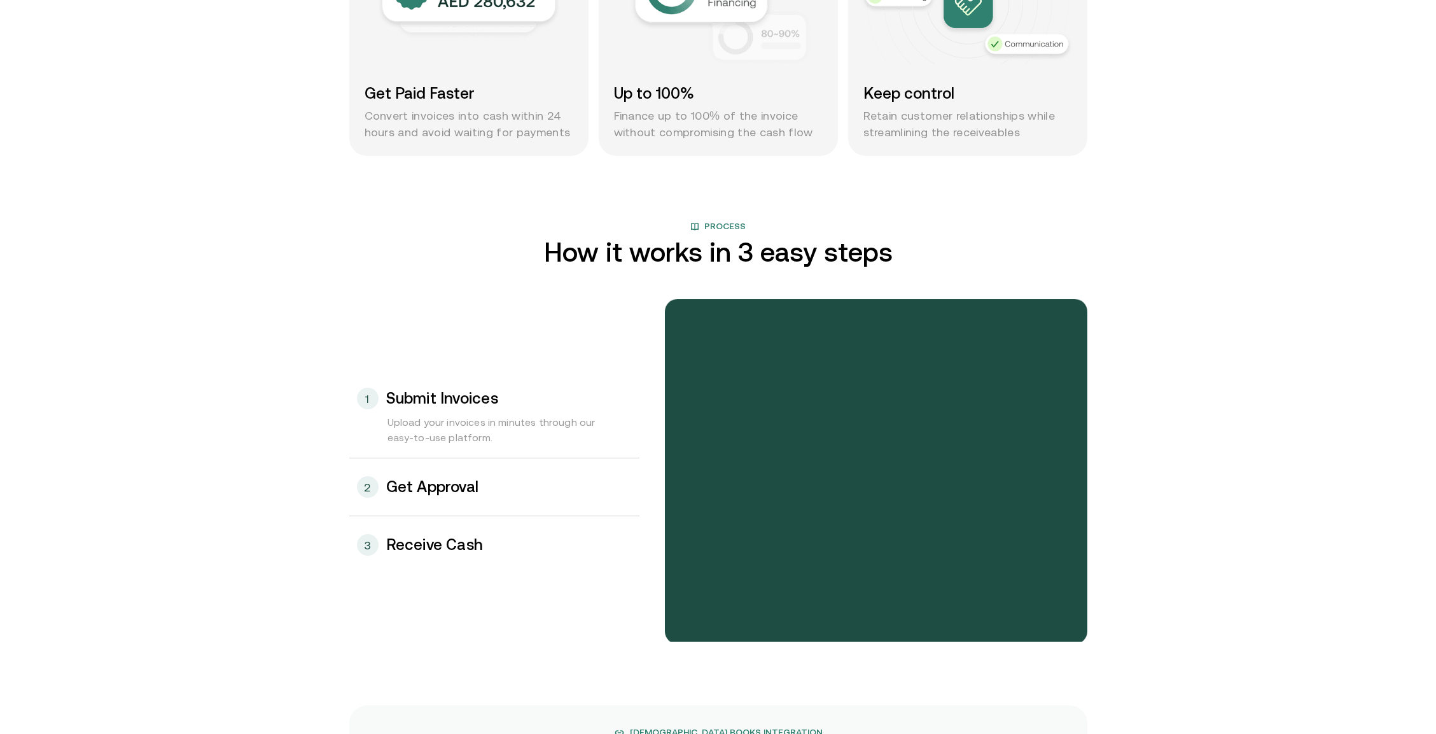
scroll to position [1165, 0]
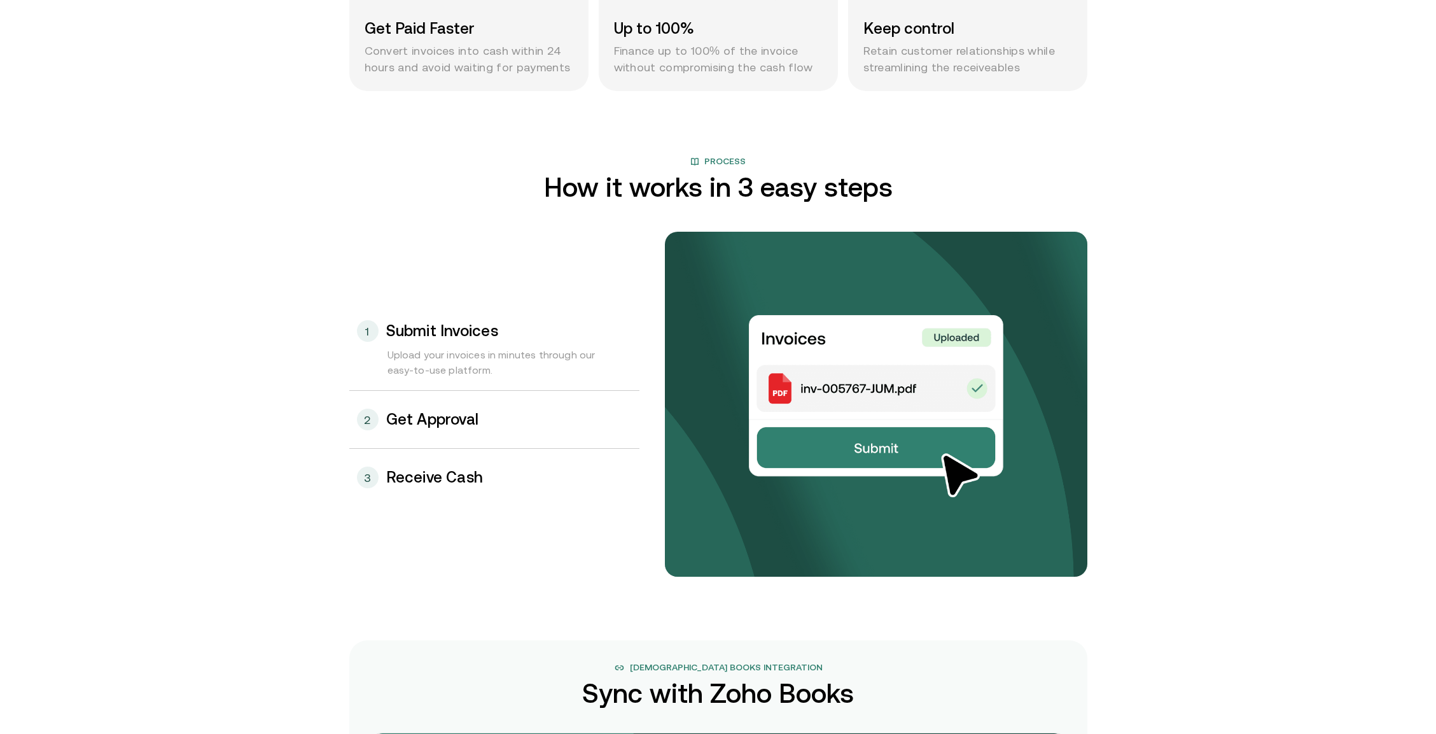
click at [526, 407] on div "2 Get Approval" at bounding box center [494, 419] width 290 height 57
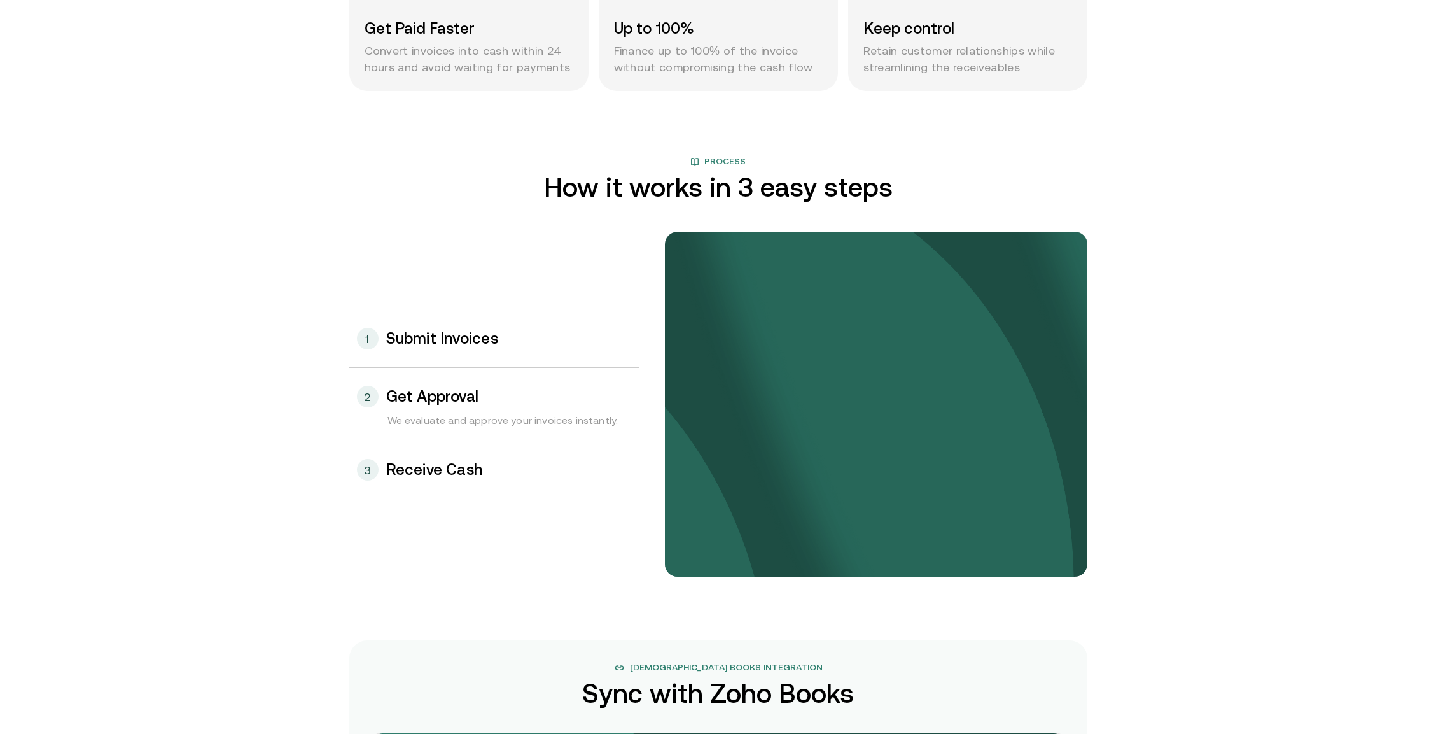
click at [519, 461] on div "3 Receive Cash" at bounding box center [494, 469] width 290 height 57
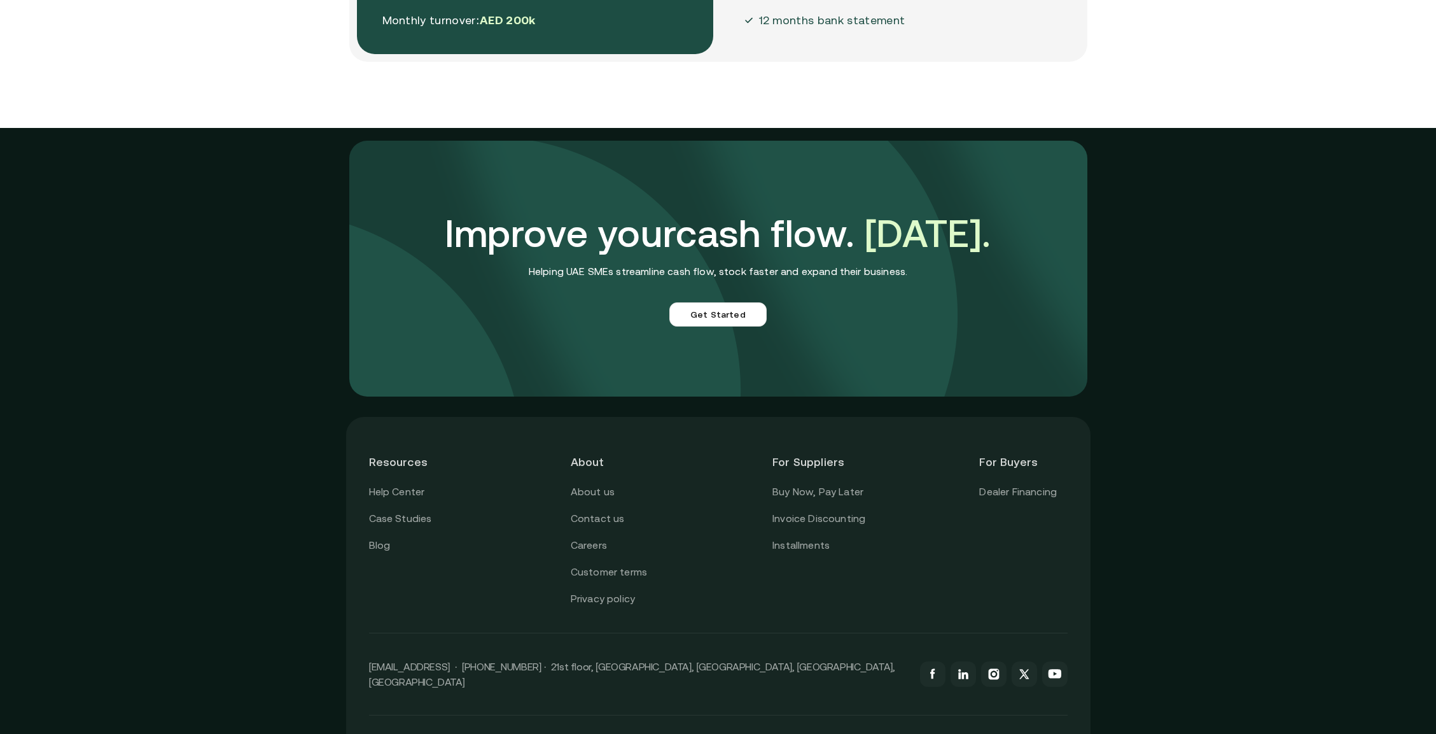
scroll to position [3418, 0]
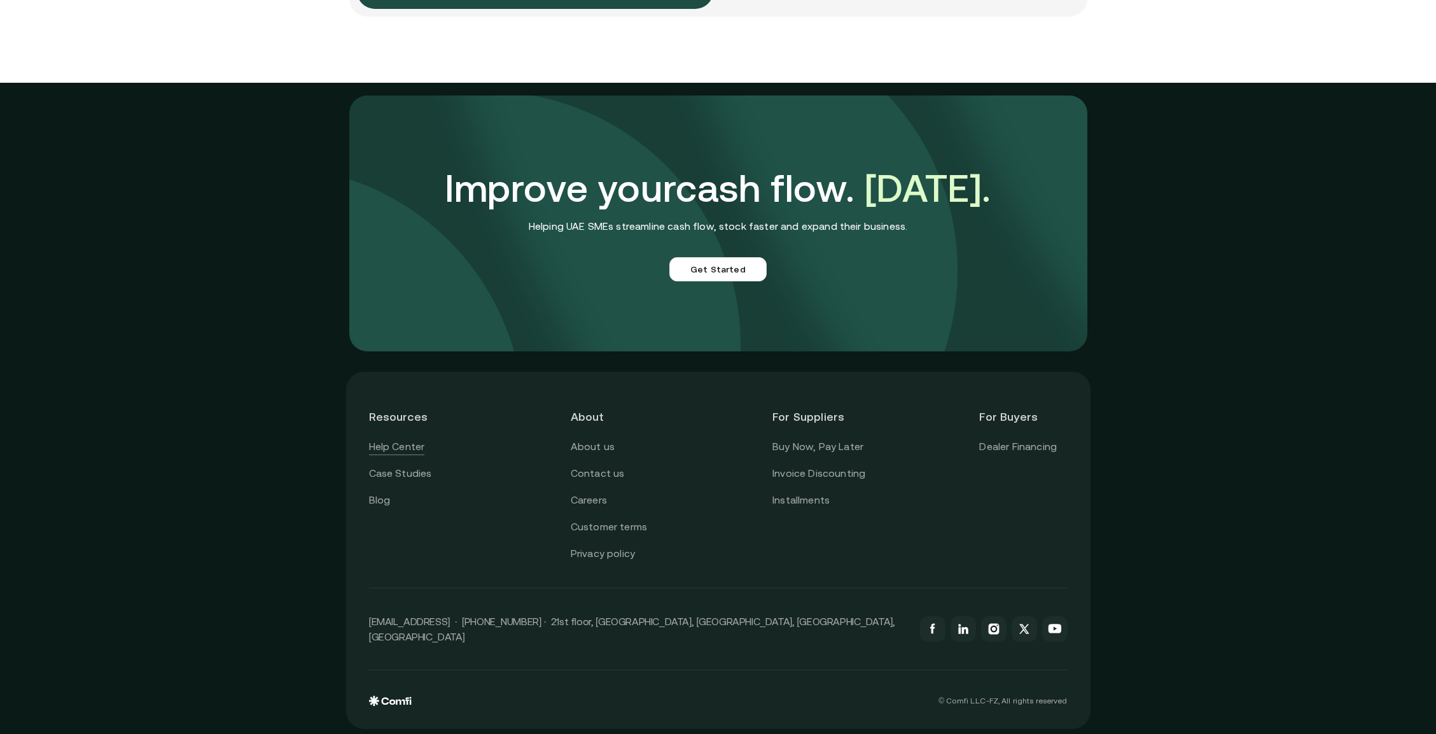
click at [420, 446] on link "Help Center" at bounding box center [397, 447] width 56 height 17
